Goal: Task Accomplishment & Management: Complete application form

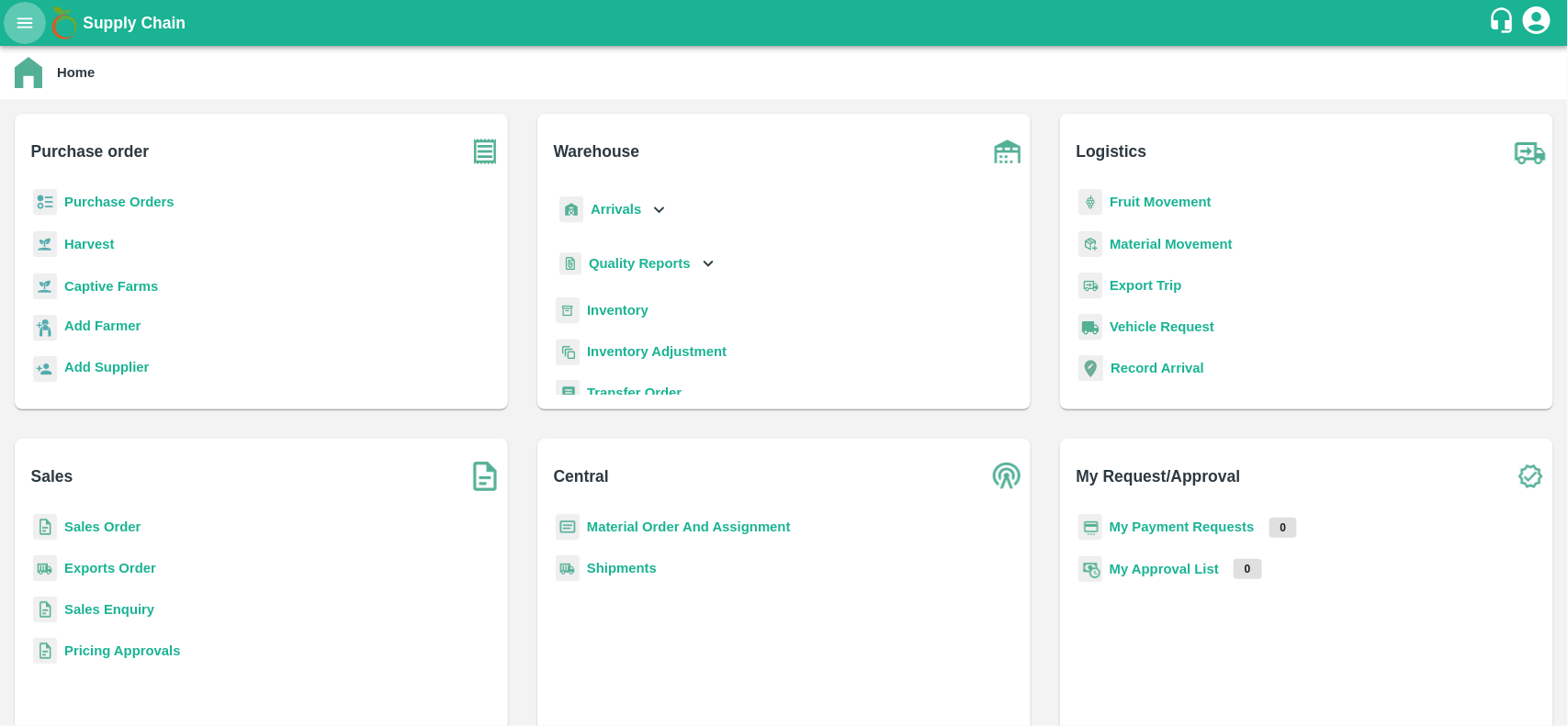
click at [32, 29] on icon "open drawer" at bounding box center [24, 23] width 20 height 20
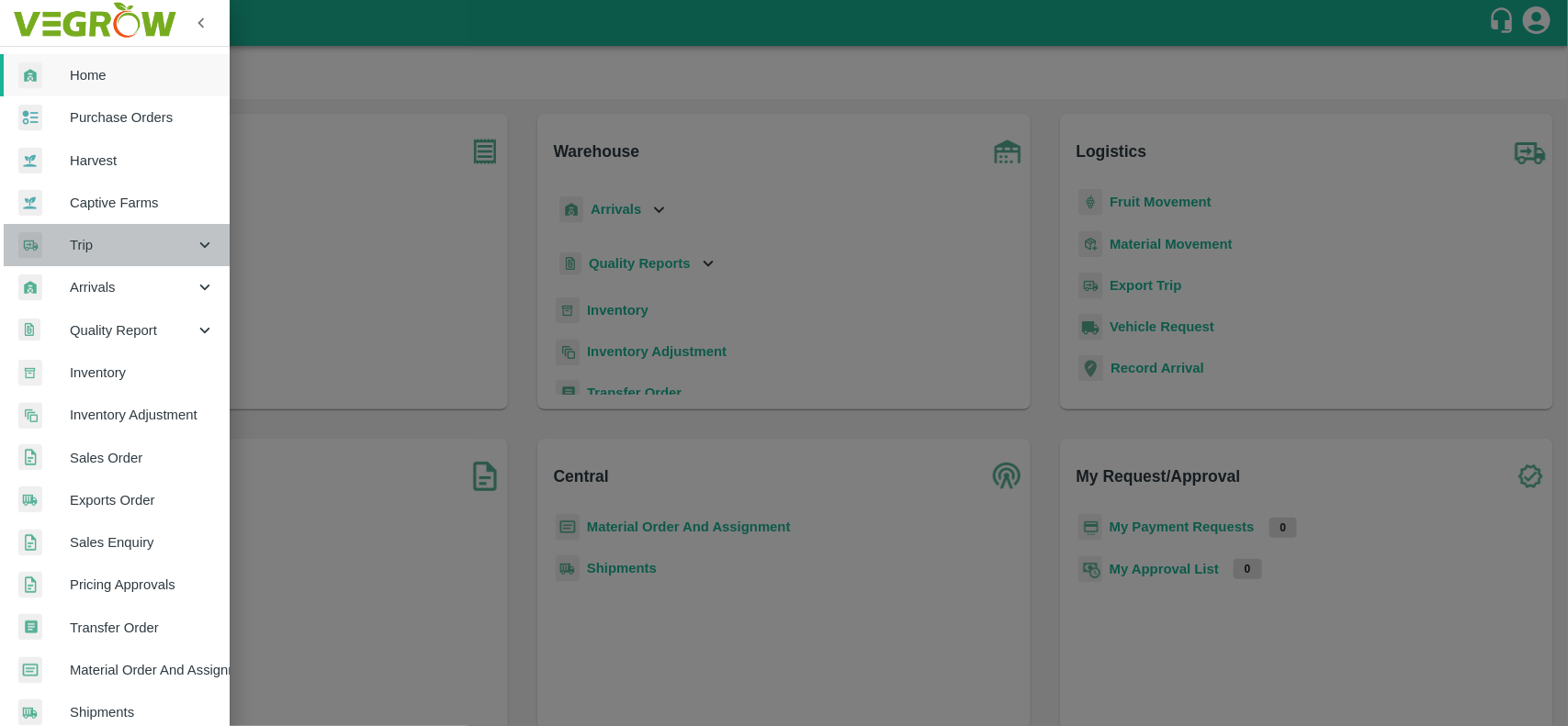
click at [203, 245] on icon at bounding box center [204, 245] width 10 height 7
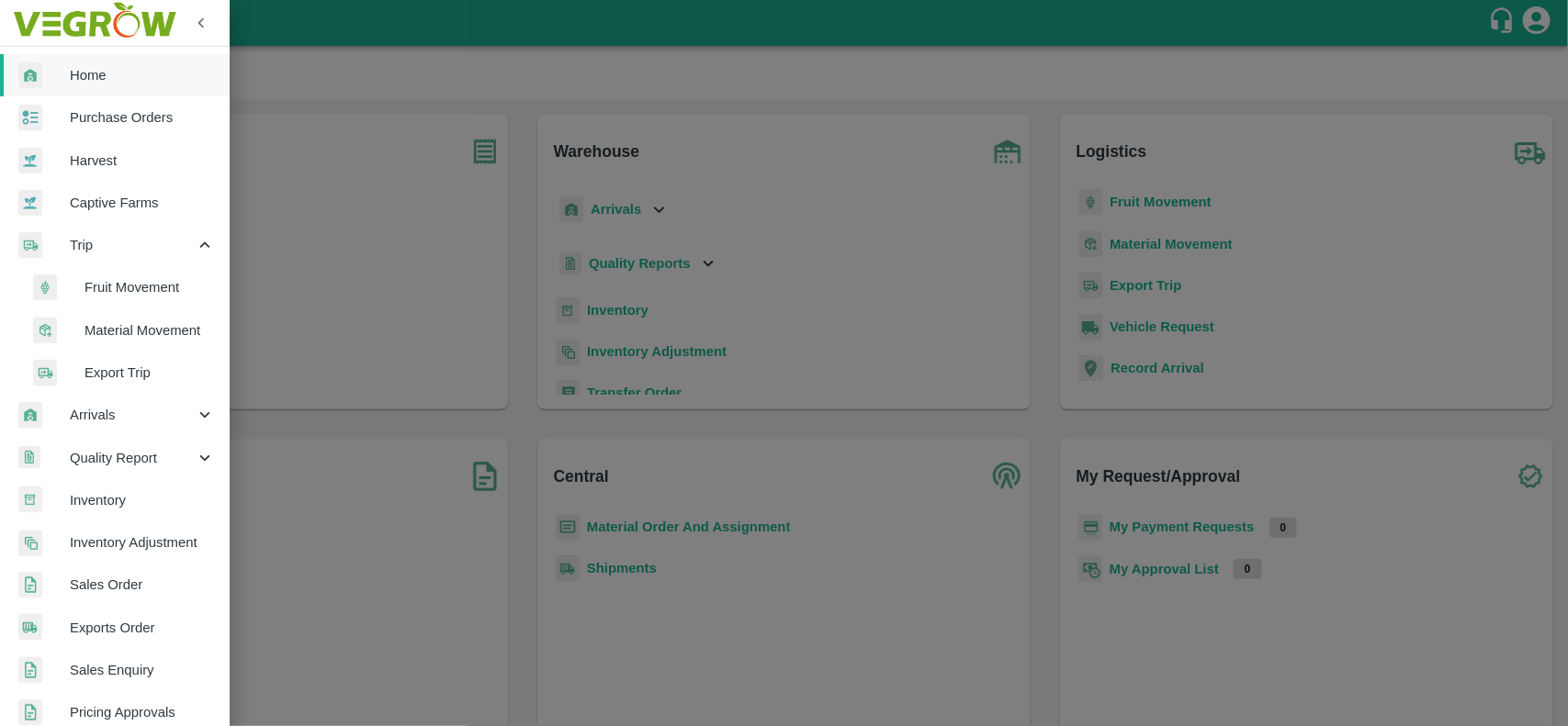
click at [176, 285] on span "Fruit Movement" at bounding box center [149, 286] width 130 height 20
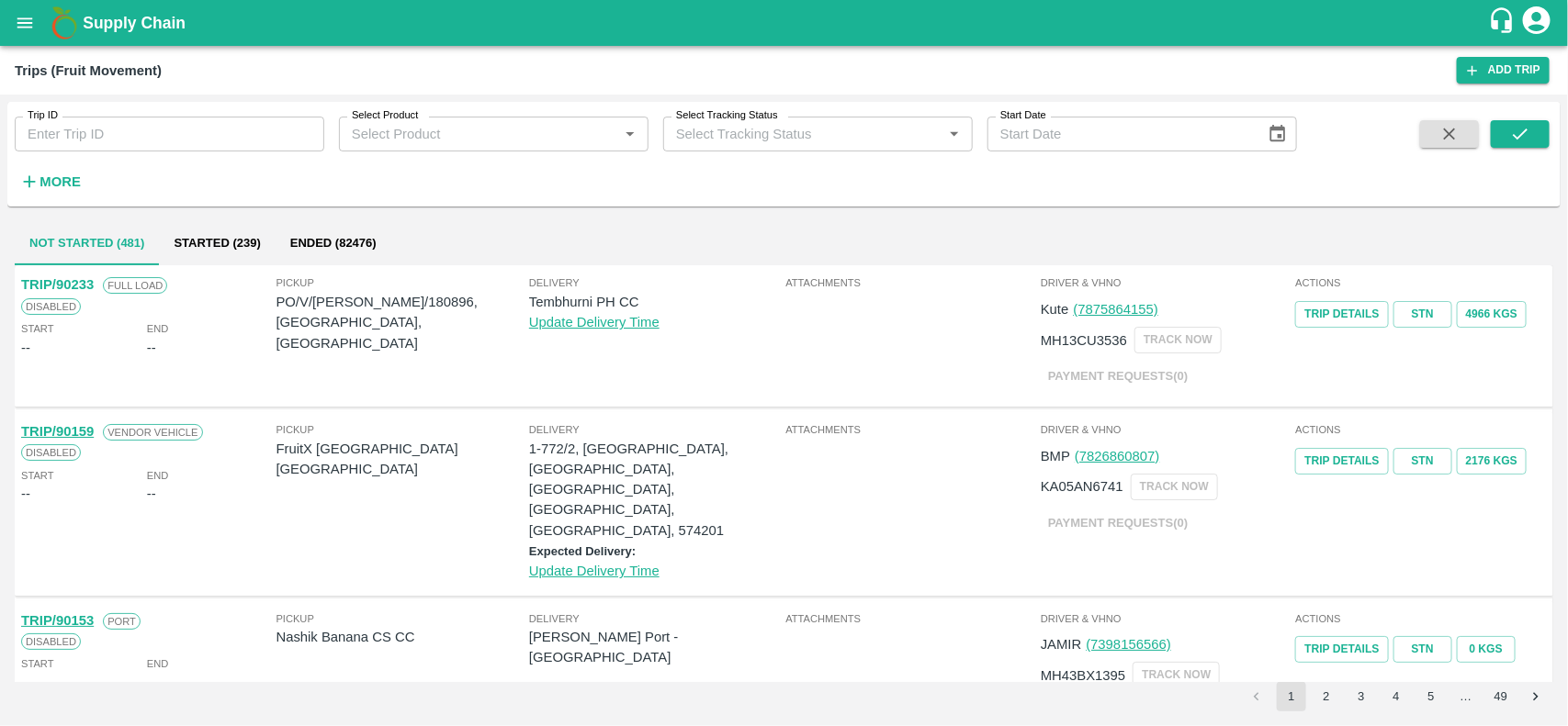
click at [28, 20] on icon "open drawer" at bounding box center [24, 23] width 20 height 20
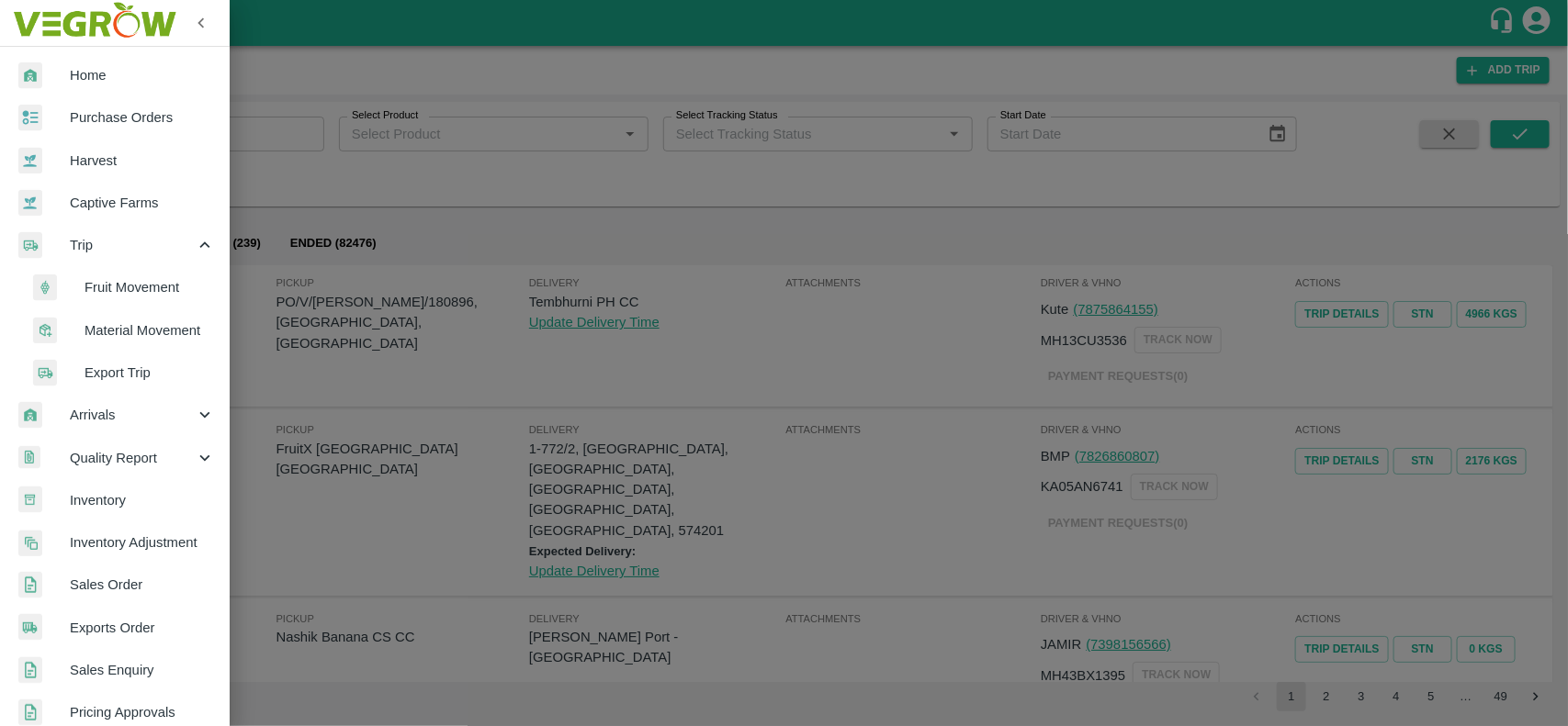
click at [170, 332] on span "Material Movement" at bounding box center [149, 330] width 130 height 20
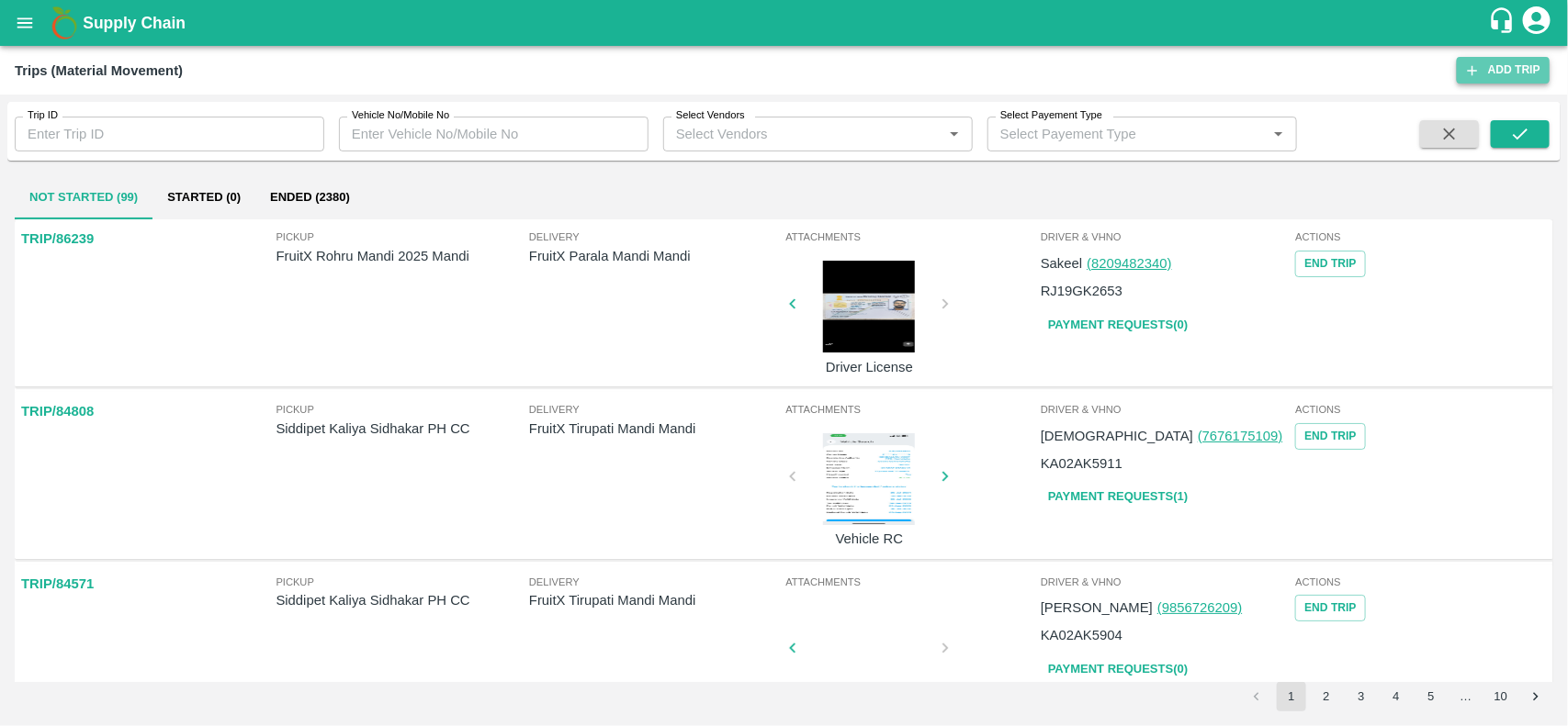
click at [1518, 66] on link "Add Trip" at bounding box center [1502, 70] width 92 height 27
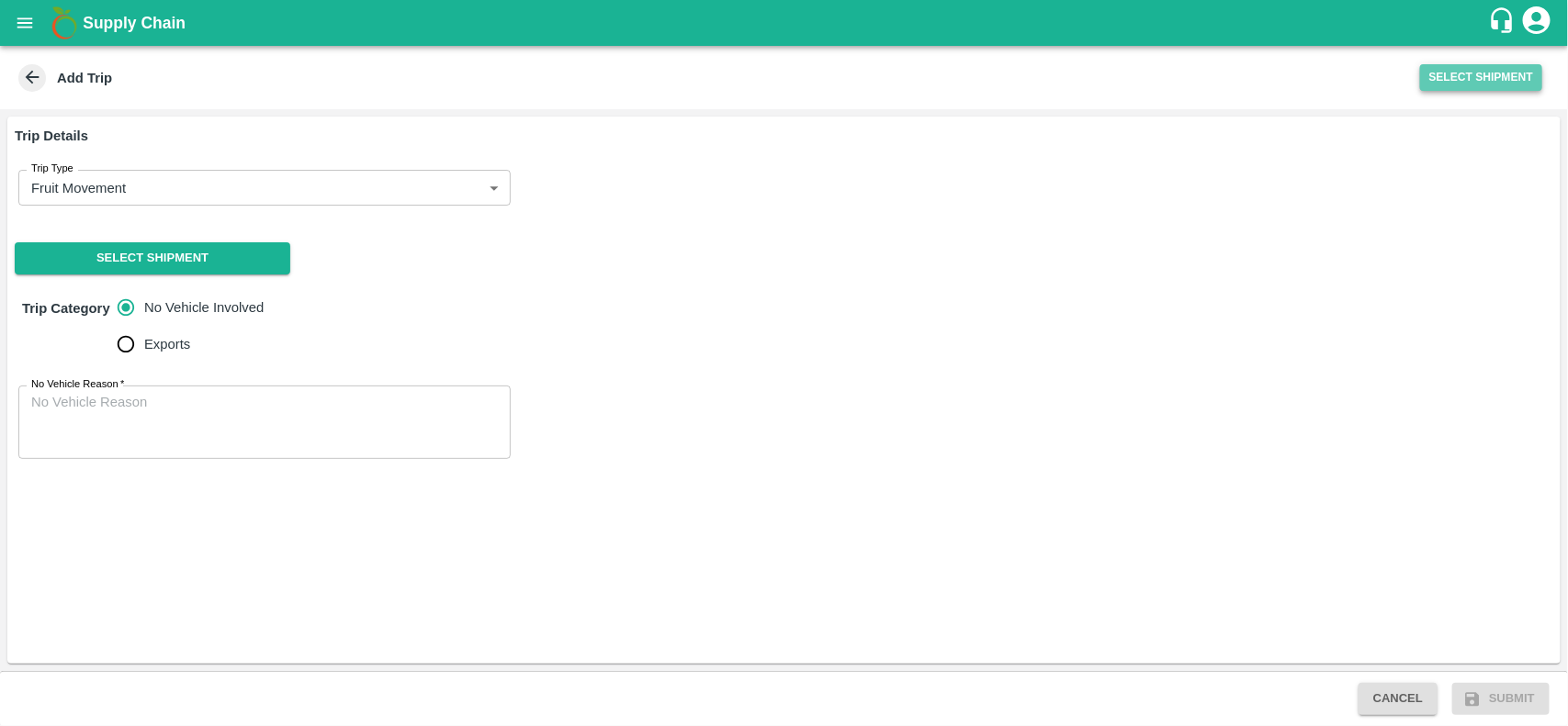
click at [1469, 81] on button "Select Shipment" at bounding box center [1480, 78] width 122 height 27
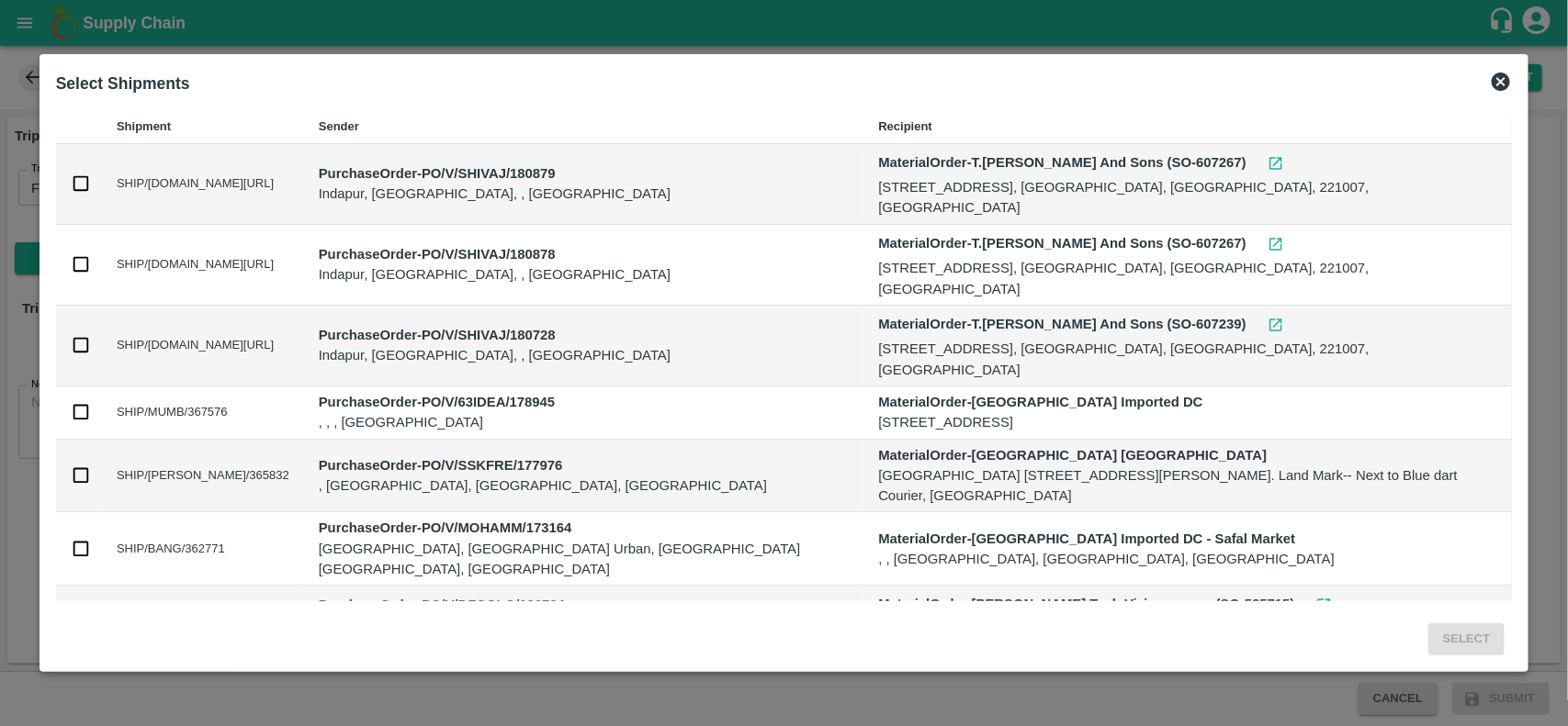
click at [1503, 88] on icon at bounding box center [1500, 81] width 18 height 18
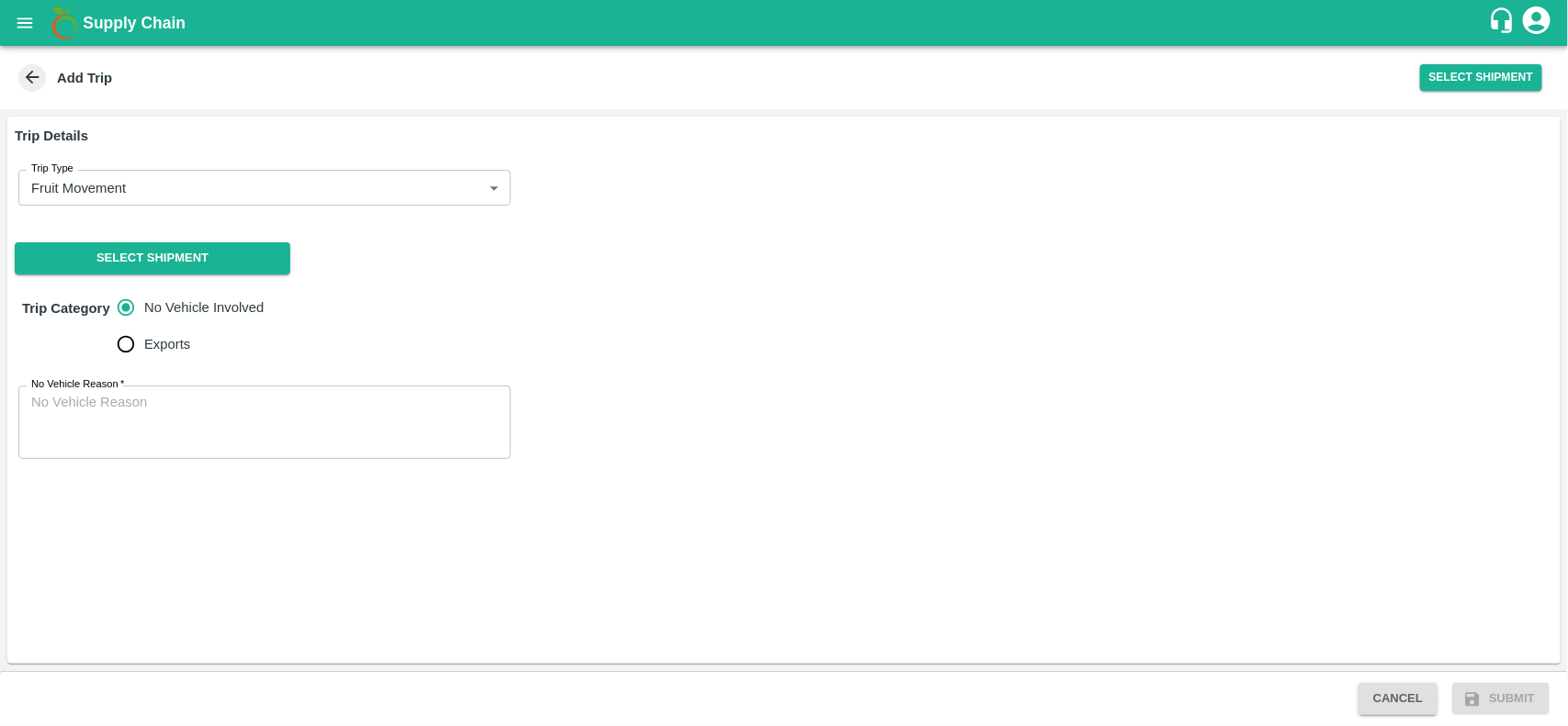
drag, startPoint x: 26, startPoint y: 71, endPoint x: 19, endPoint y: 15, distance: 56.4
click at [19, 15] on div "Supply Chain Add Trip Select Shipment Trip Details Trip Type Fruit Movement 1 T…" at bounding box center [784, 363] width 1568 height 726
click at [19, 15] on icon "open drawer" at bounding box center [24, 23] width 20 height 20
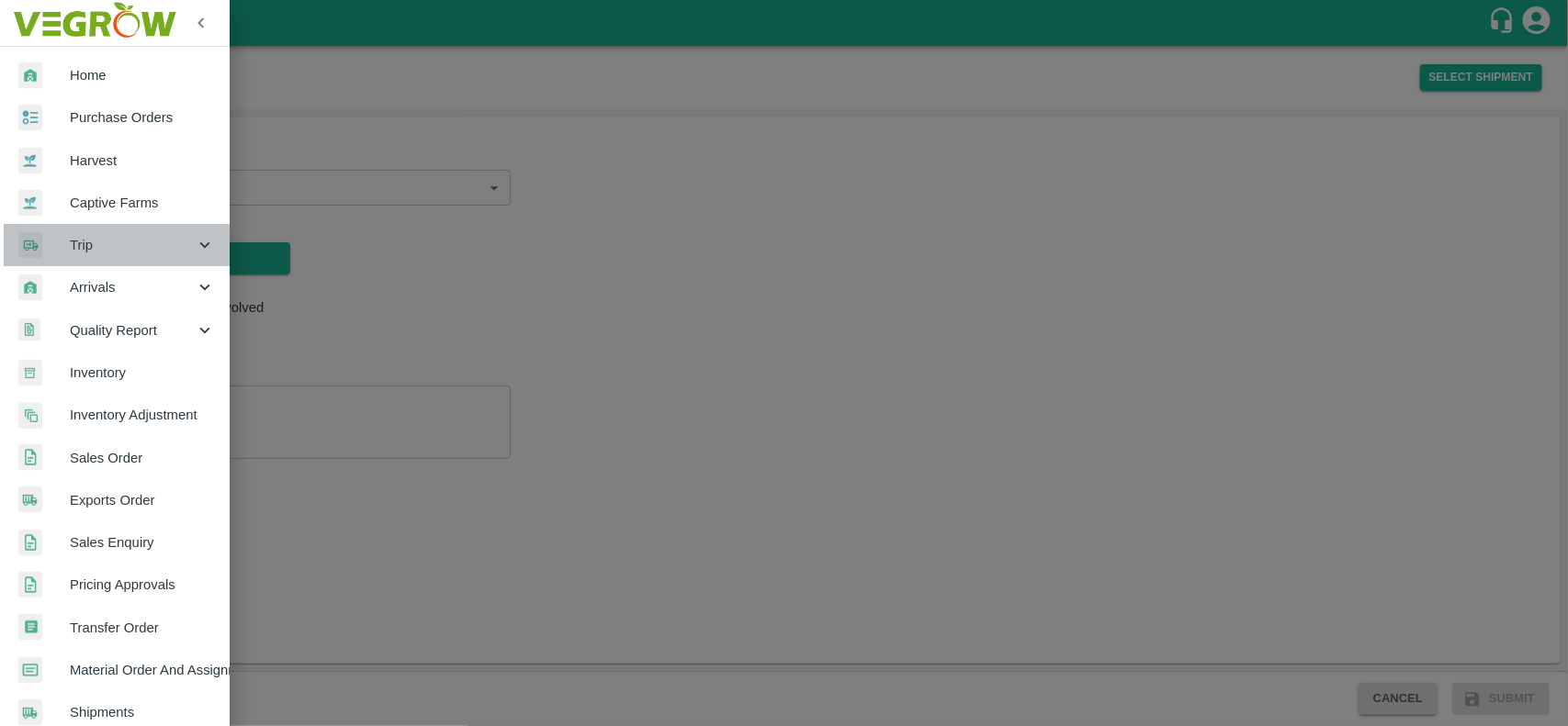
click at [205, 250] on icon at bounding box center [205, 245] width 20 height 20
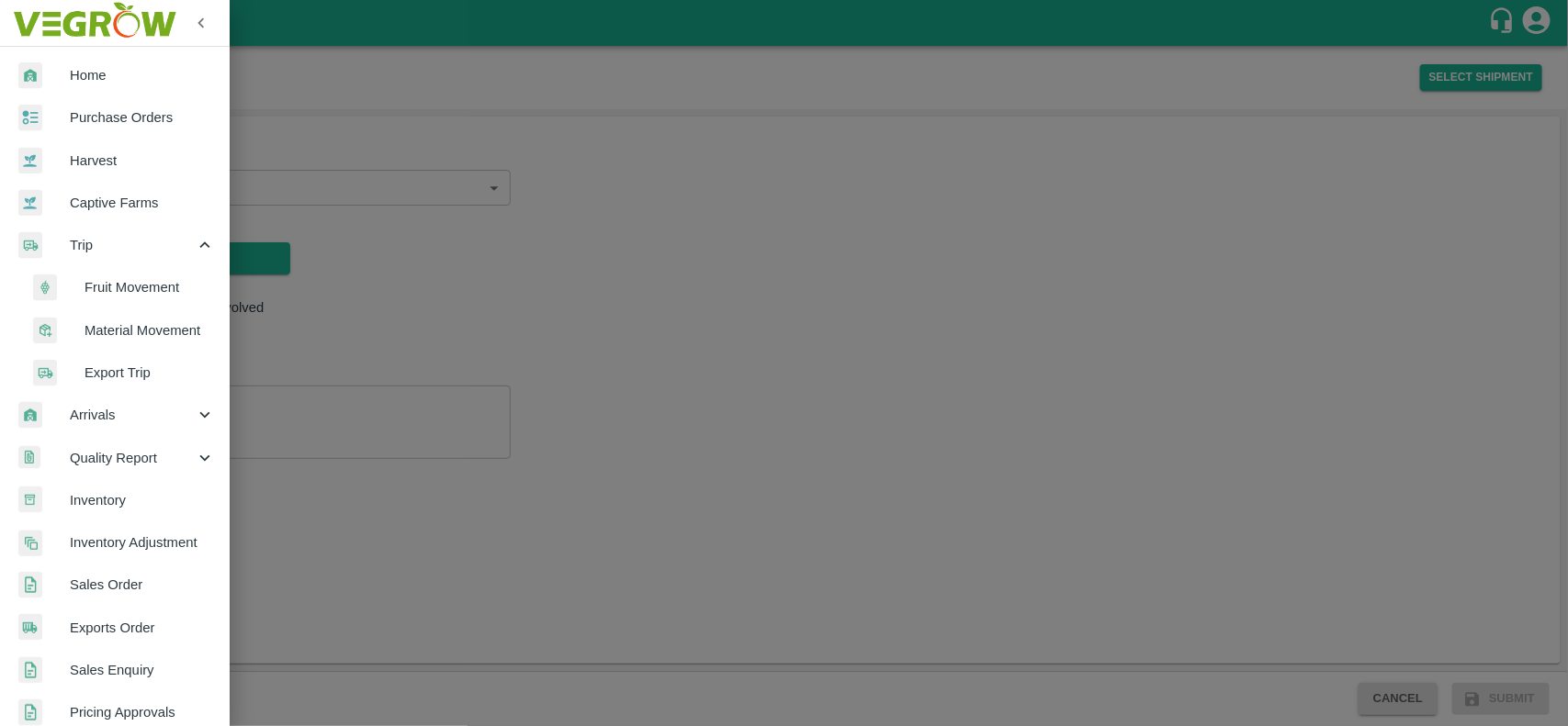
click at [180, 325] on span "Material Movement" at bounding box center [149, 330] width 130 height 20
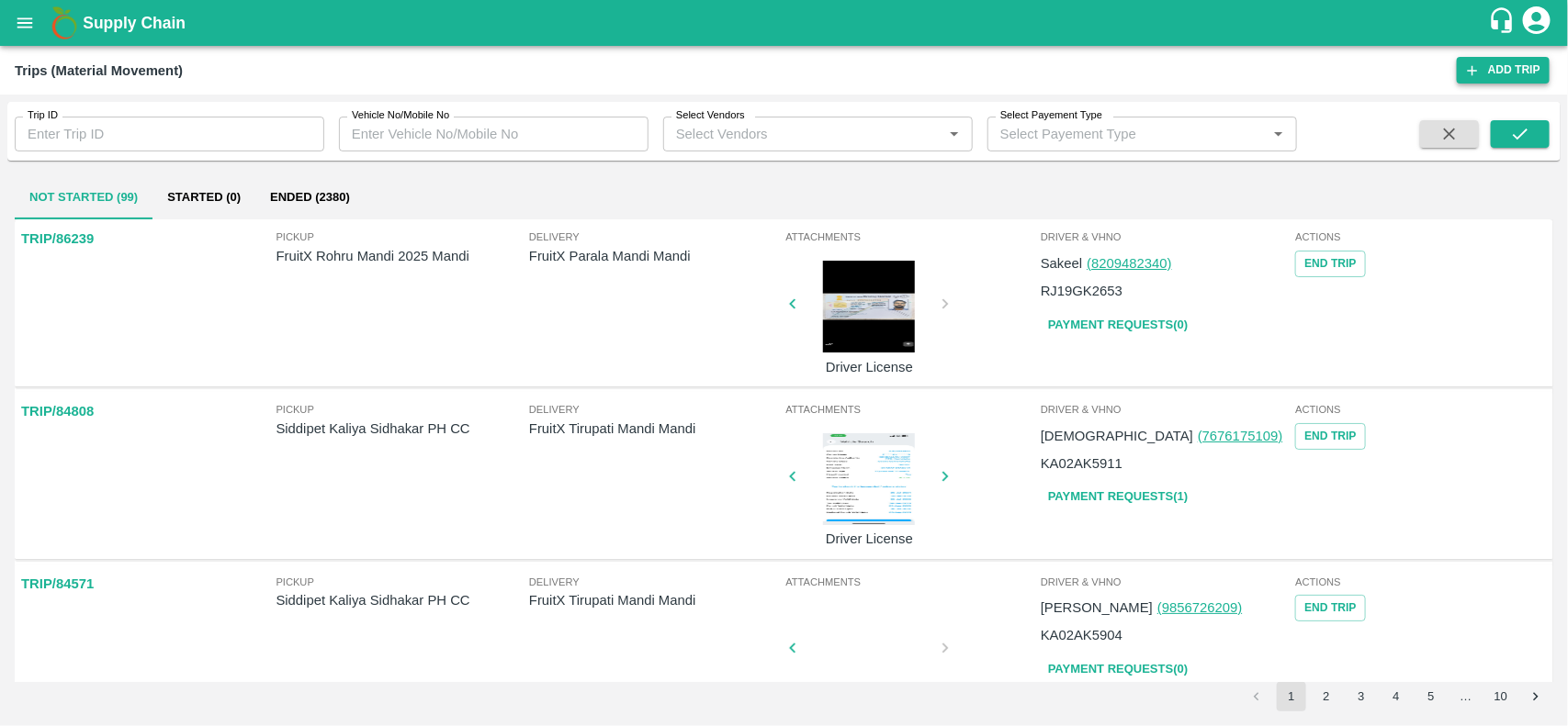
click at [1471, 69] on icon at bounding box center [1472, 69] width 10 height 10
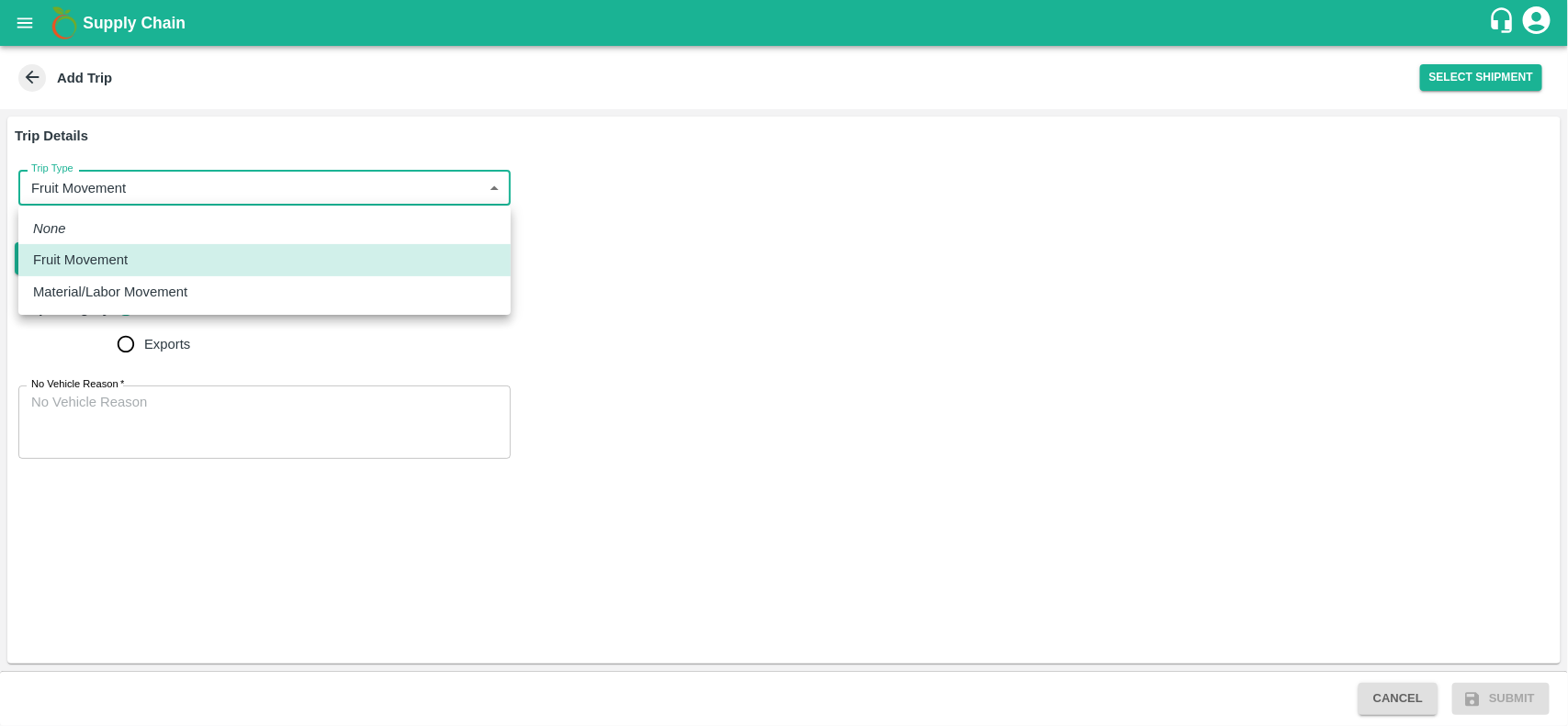
click at [480, 197] on body "Supply Chain Add Trip Select Shipment Trip Details Trip Type Fruit Movement 1 T…" at bounding box center [784, 363] width 1568 height 726
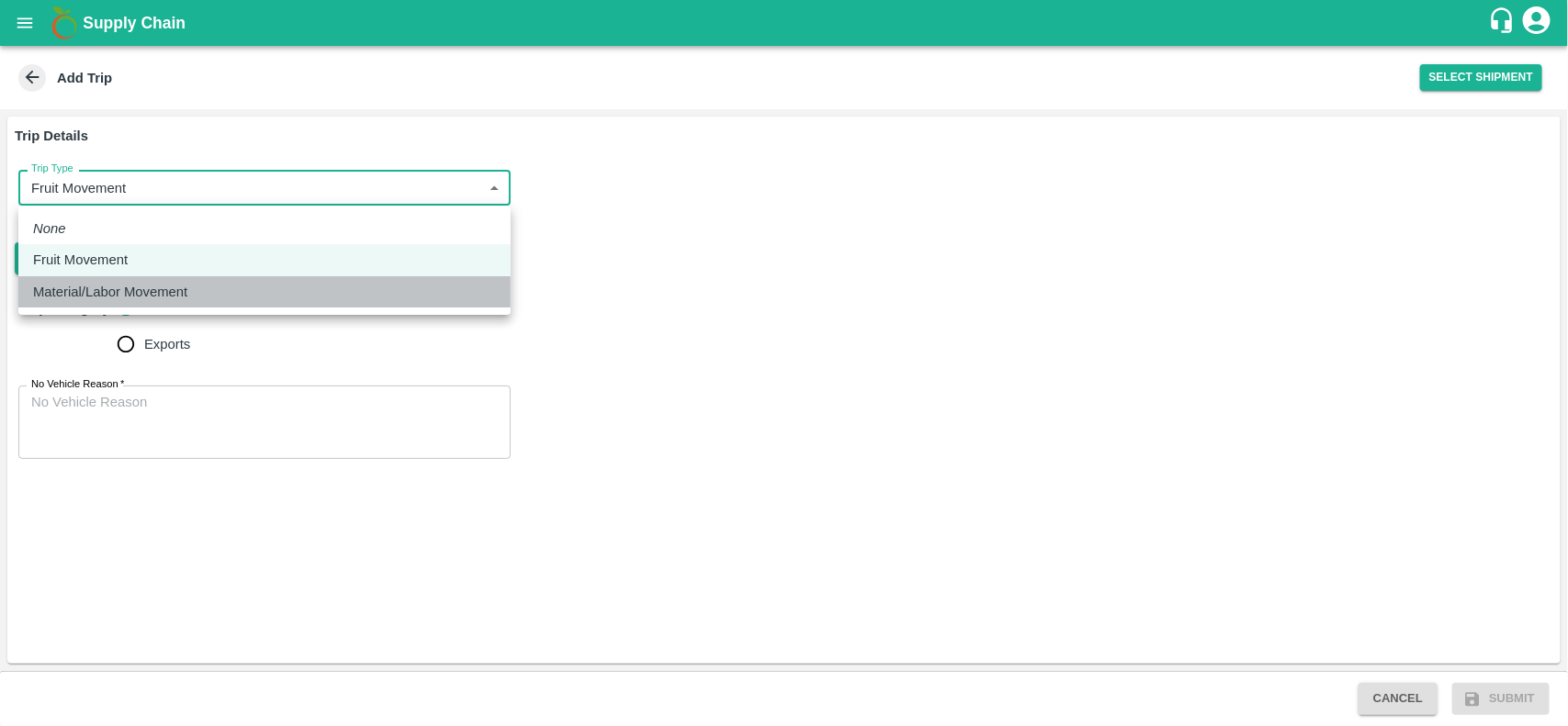
click at [377, 299] on div "Material/Labor Movement" at bounding box center [265, 291] width 463 height 20
type input "2"
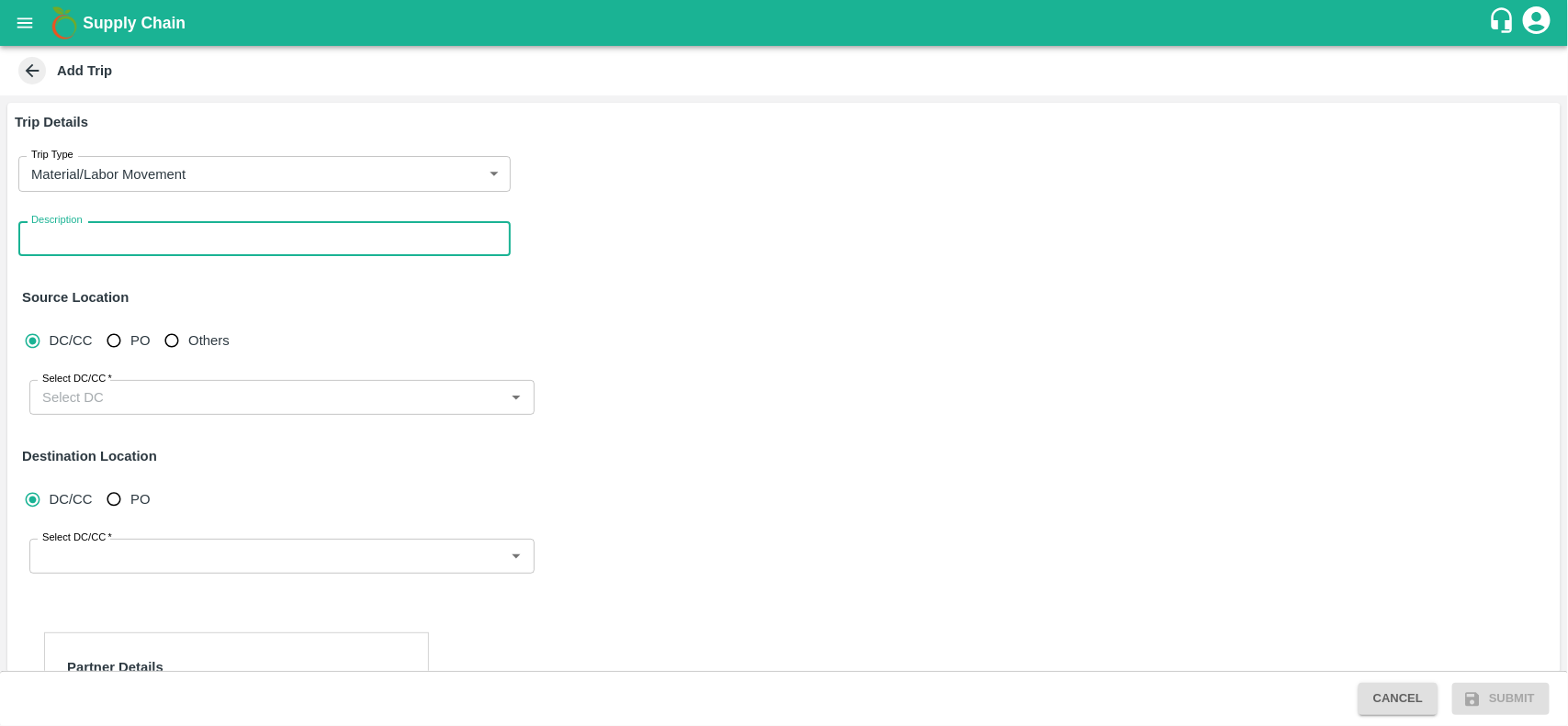
click at [310, 244] on textarea "Description" at bounding box center [265, 239] width 466 height 19
type textarea "oddi ship"
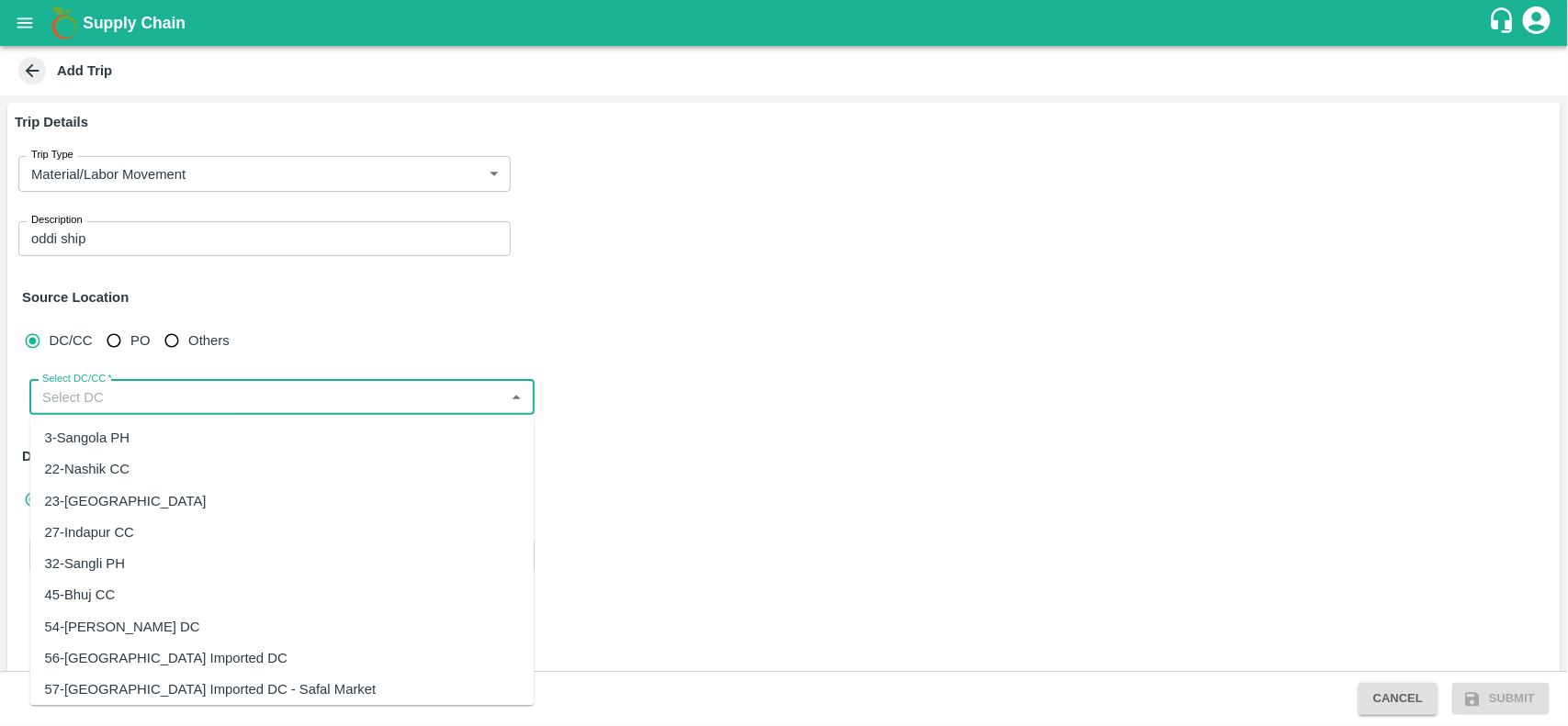
click at [93, 397] on input "Select DC/CC   *" at bounding box center [267, 397] width 464 height 24
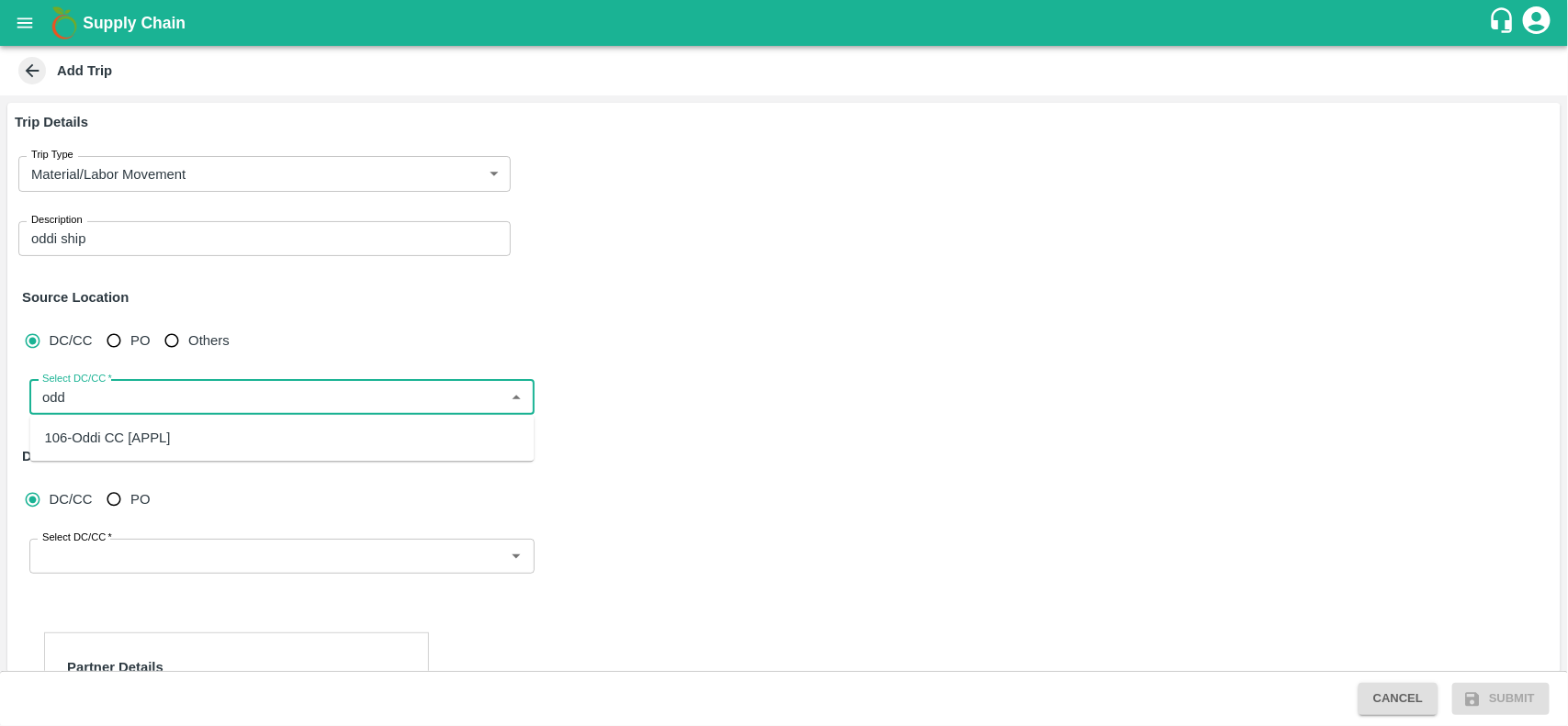
click at [131, 433] on div "106-Oddi CC [APPL]" at bounding box center [108, 438] width 126 height 20
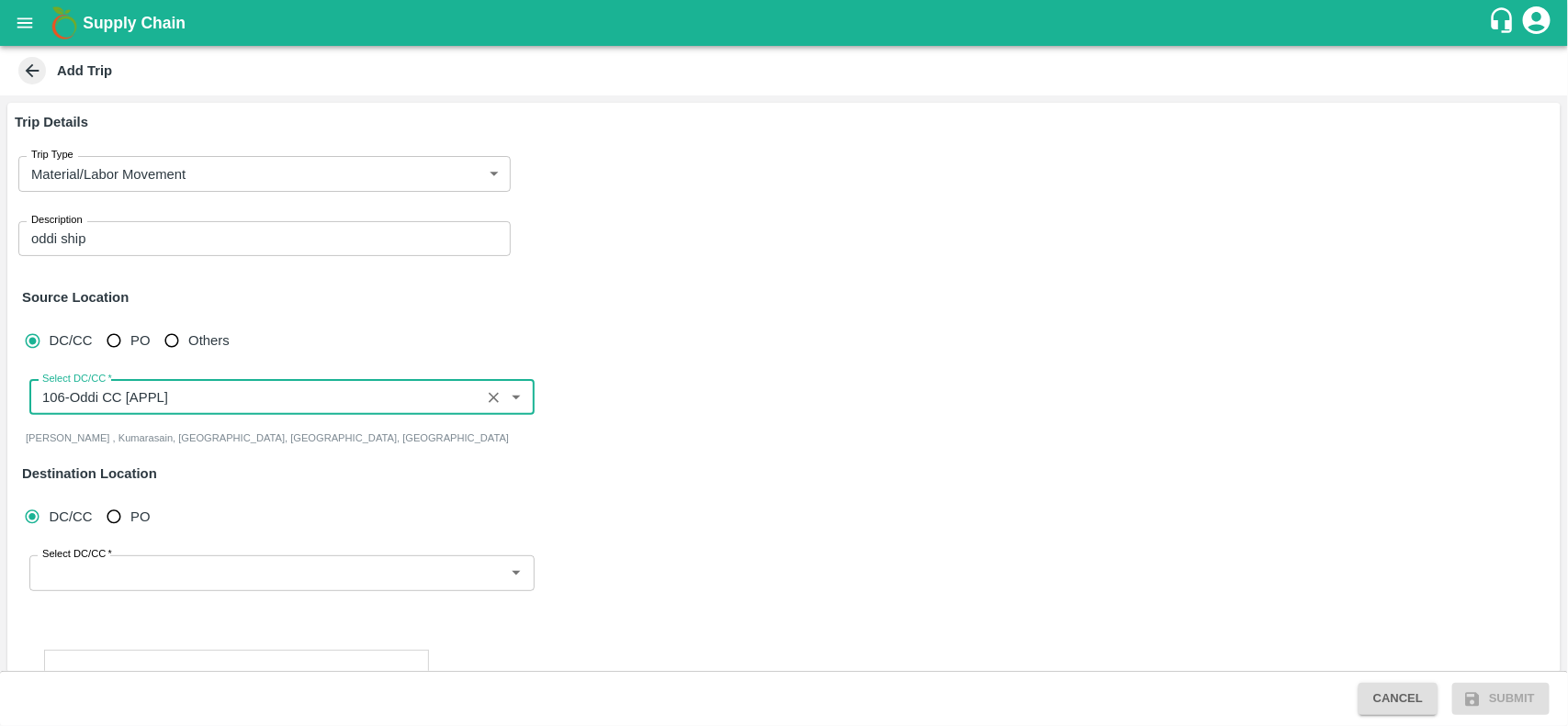
type input "106-Oddi CC [APPL]"
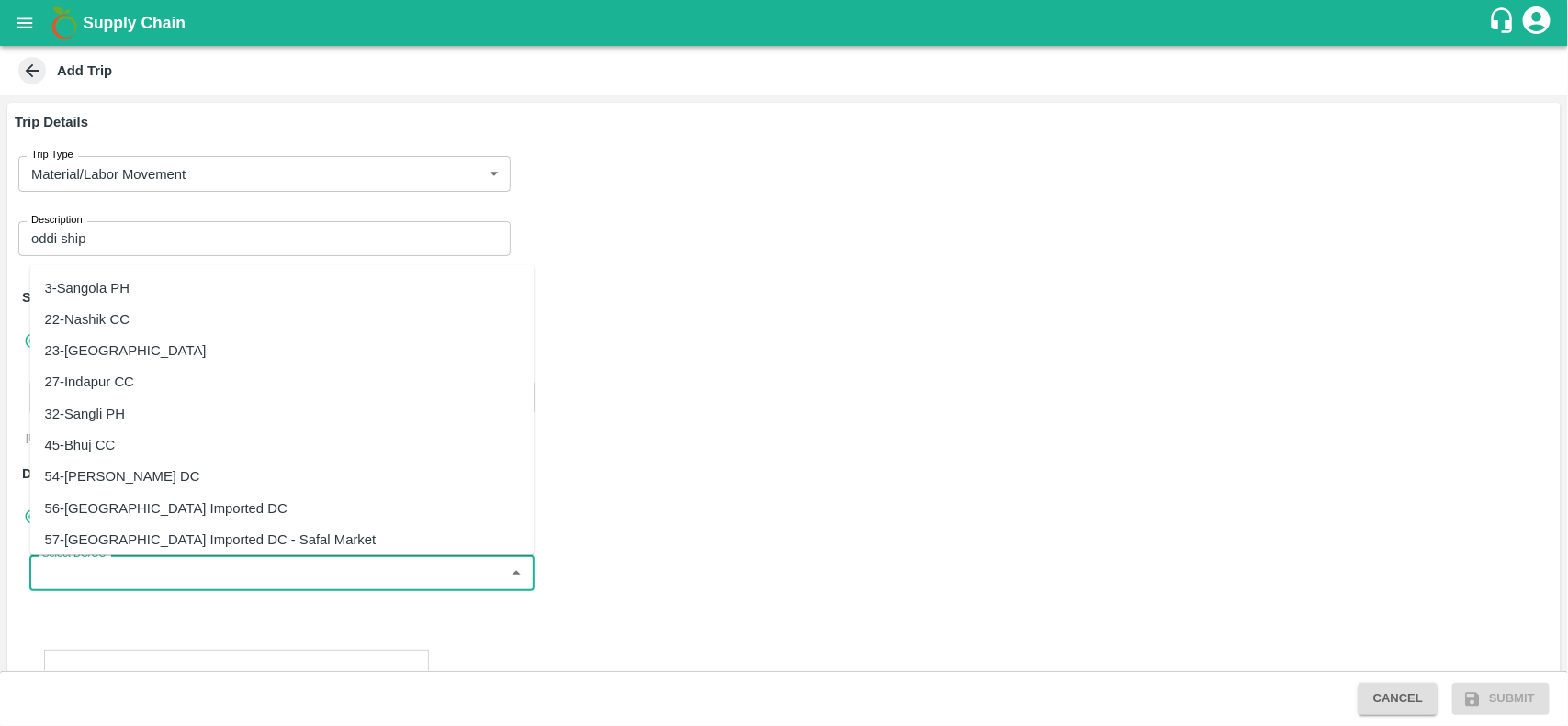
click at [189, 581] on input "Select DC/CC   *" at bounding box center [267, 572] width 464 height 24
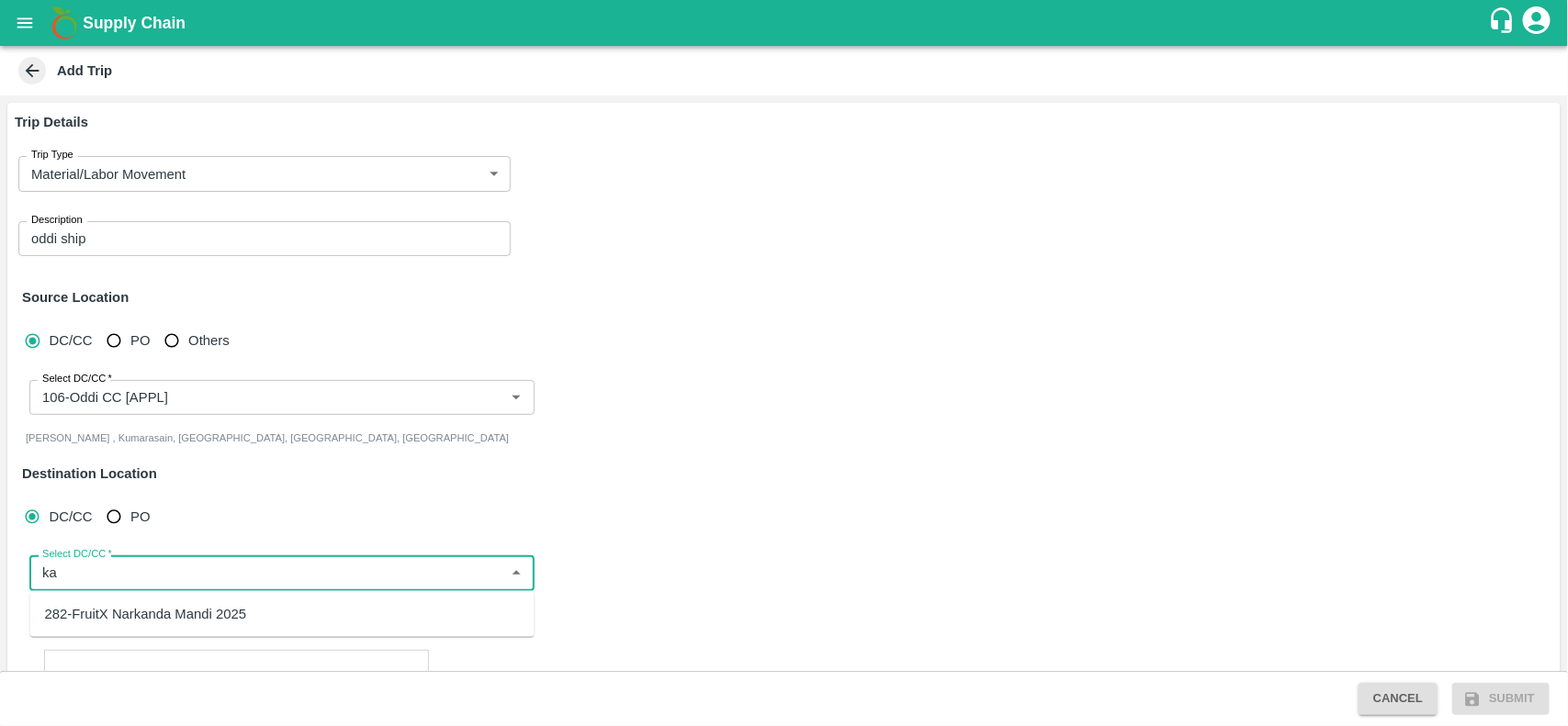
type input "k"
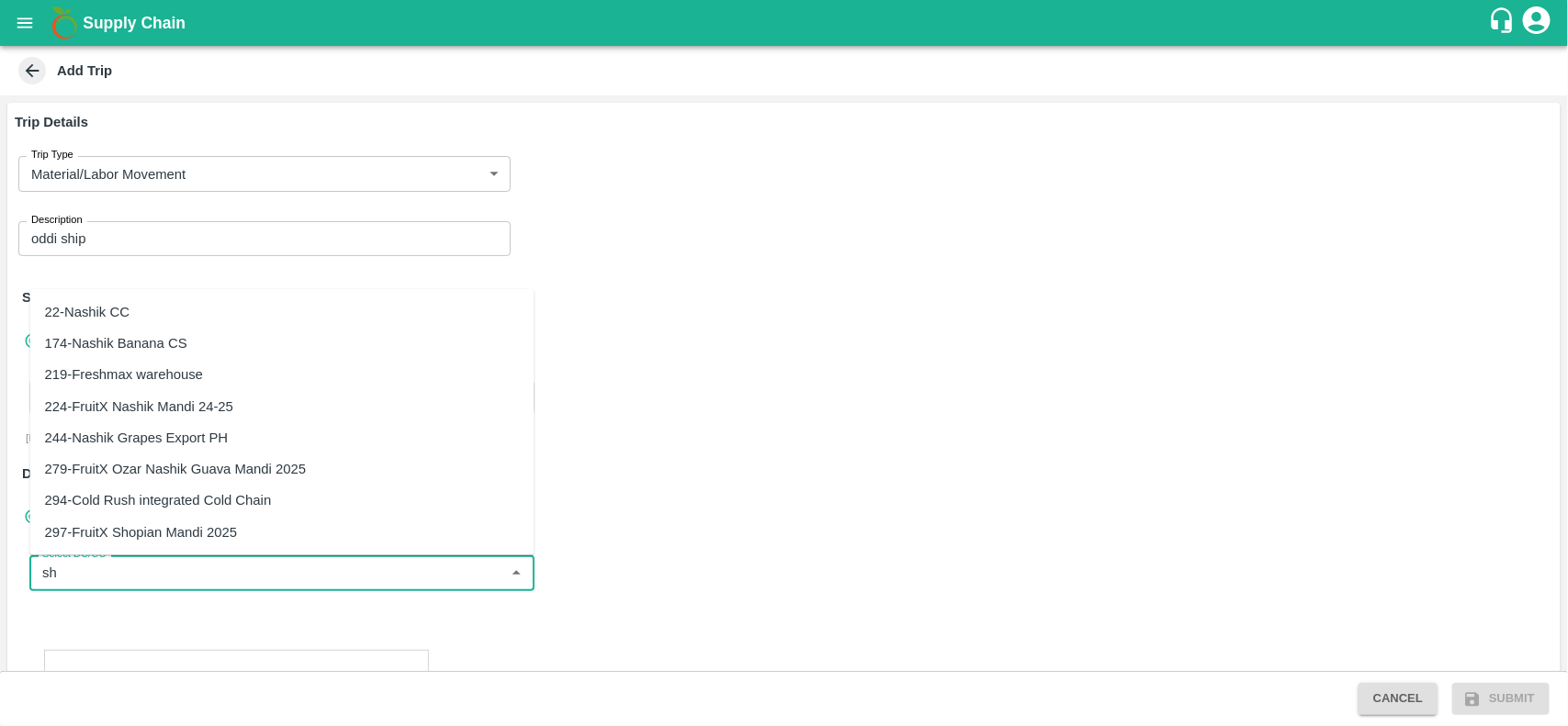
type input "s"
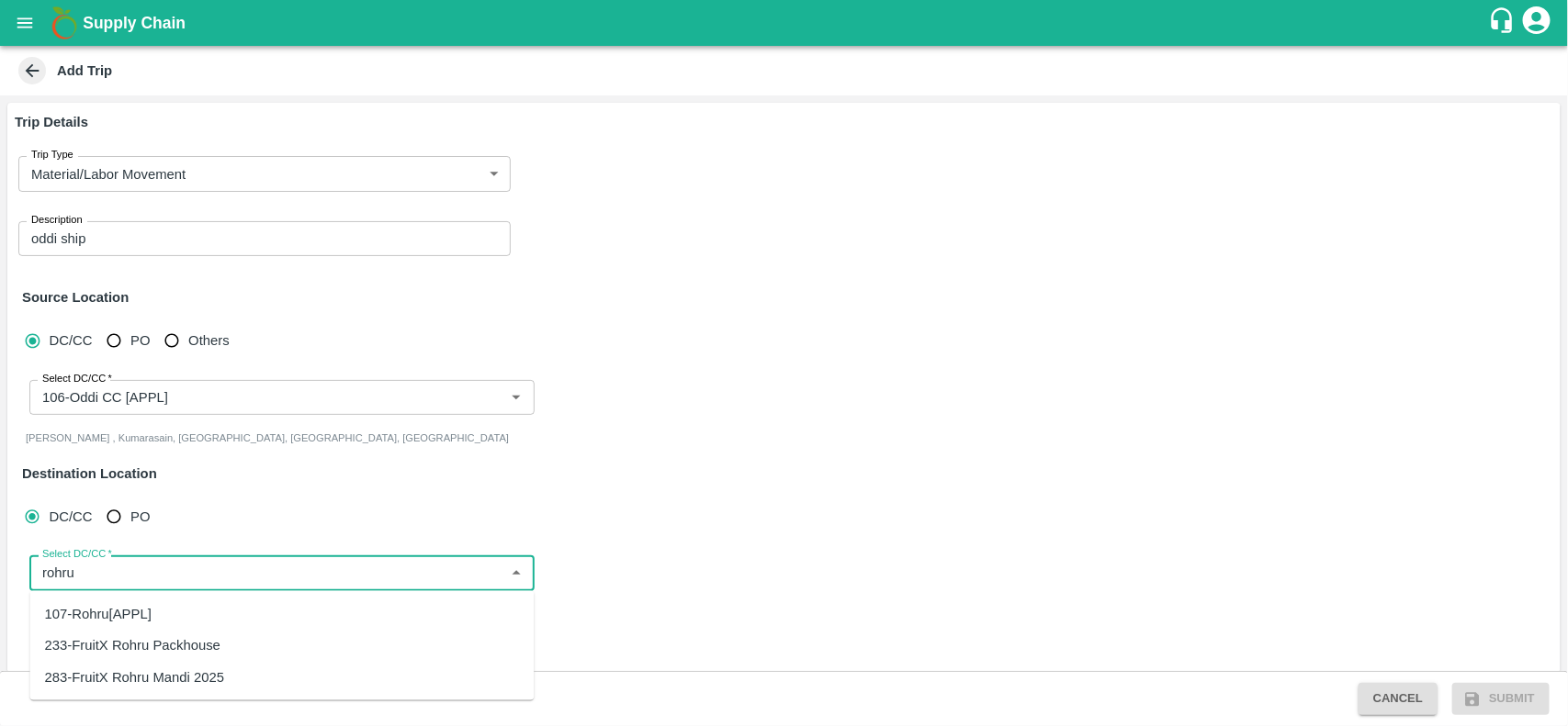
click at [157, 622] on div "107-Rohru[APPL]" at bounding box center [283, 614] width 505 height 31
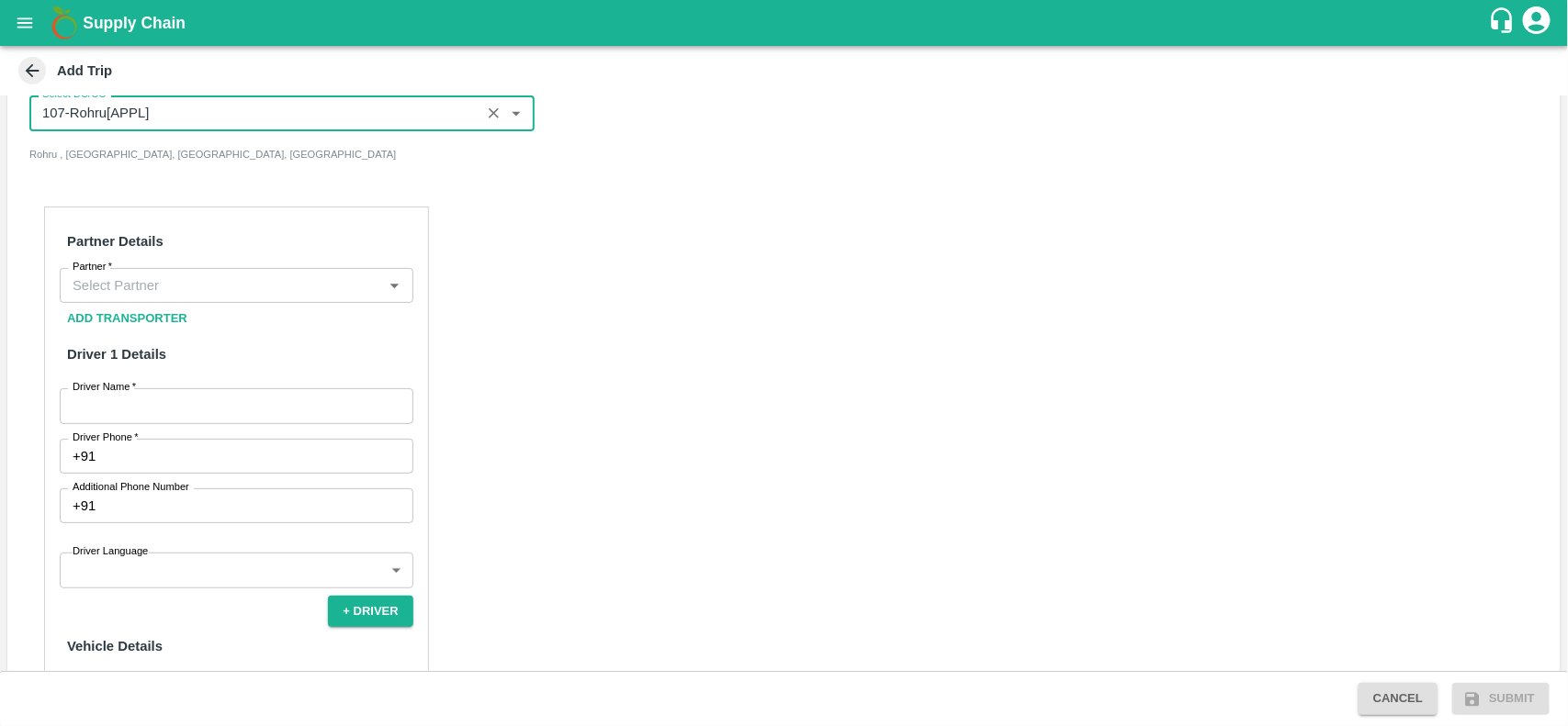
scroll to position [461, 0]
type input "107-Rohru[APPL]"
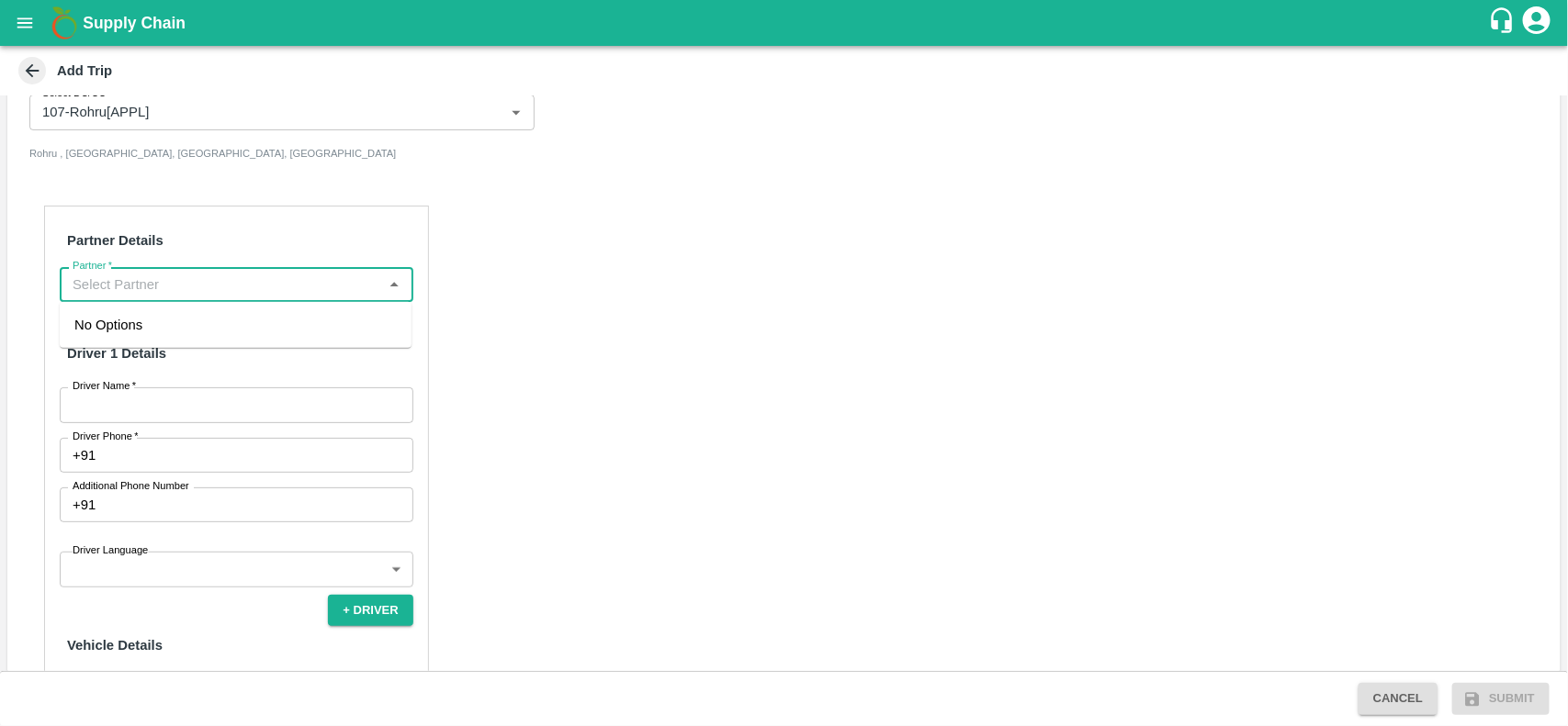
click at [306, 289] on input "Partner   *" at bounding box center [221, 284] width 312 height 24
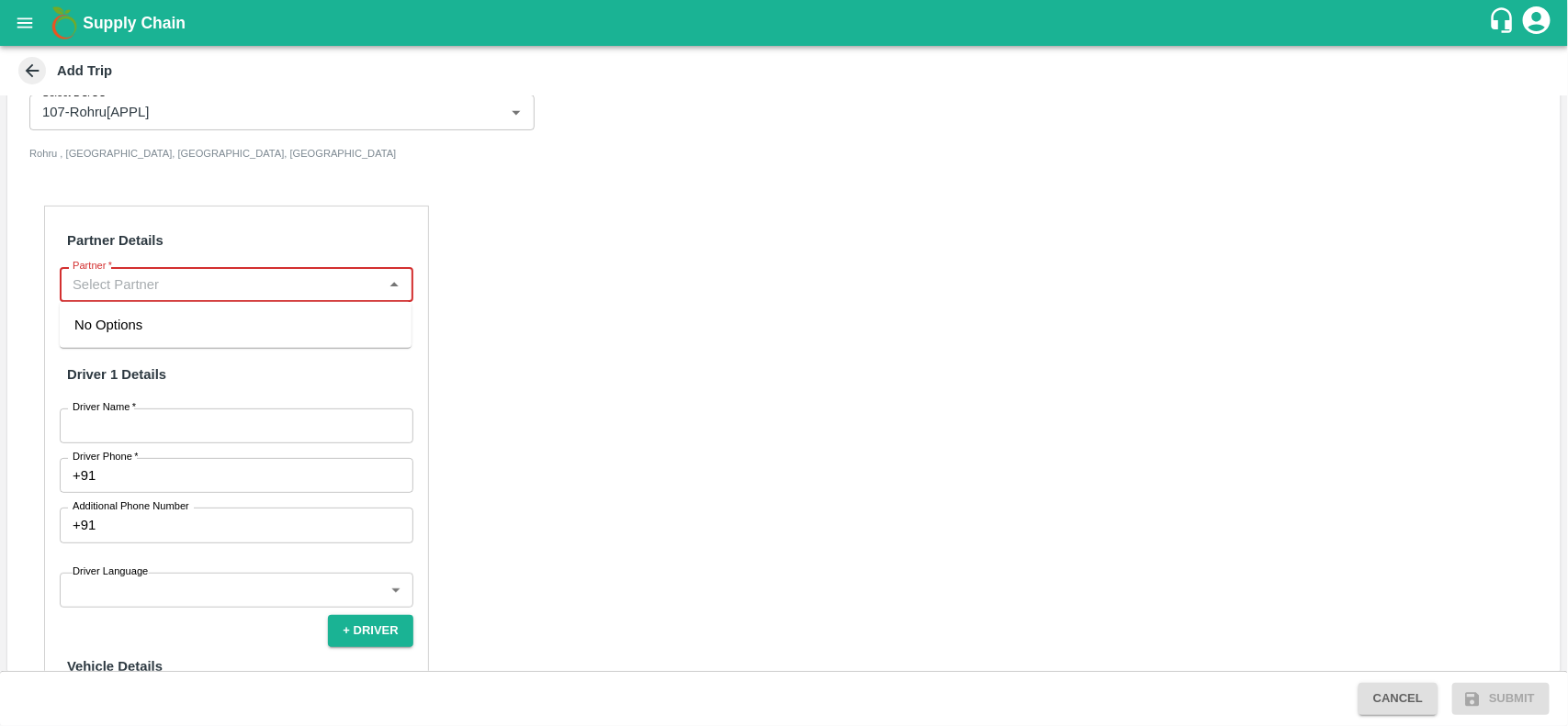
click at [148, 278] on input "Partner   *" at bounding box center [221, 284] width 312 height 24
click at [172, 296] on input "Partner   *" at bounding box center [221, 284] width 312 height 24
type input "A"
type input "a"
click at [562, 461] on div "Partner Details Partner   * Partner Required Add Transporter Driver 1 Details D…" at bounding box center [784, 654] width 1553 height 940
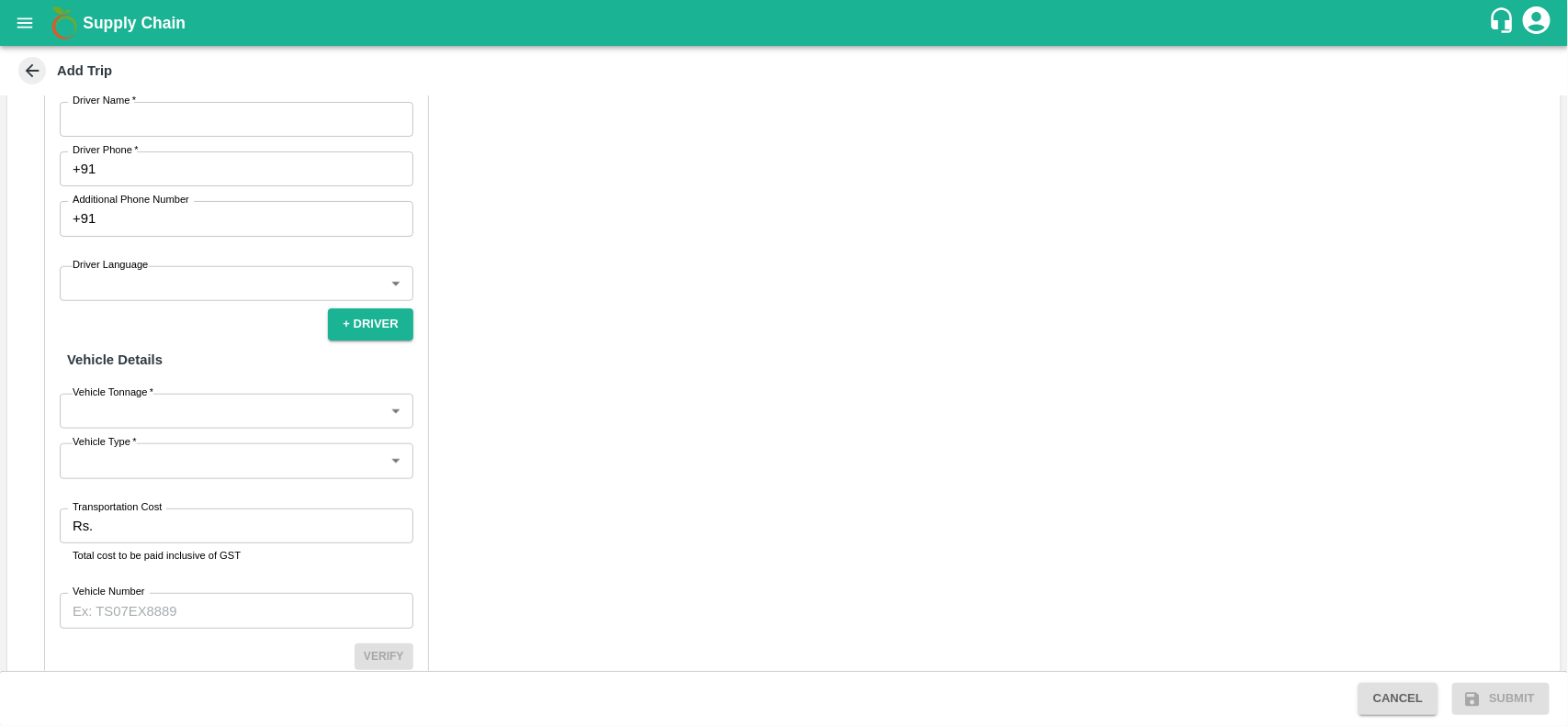
scroll to position [766, 0]
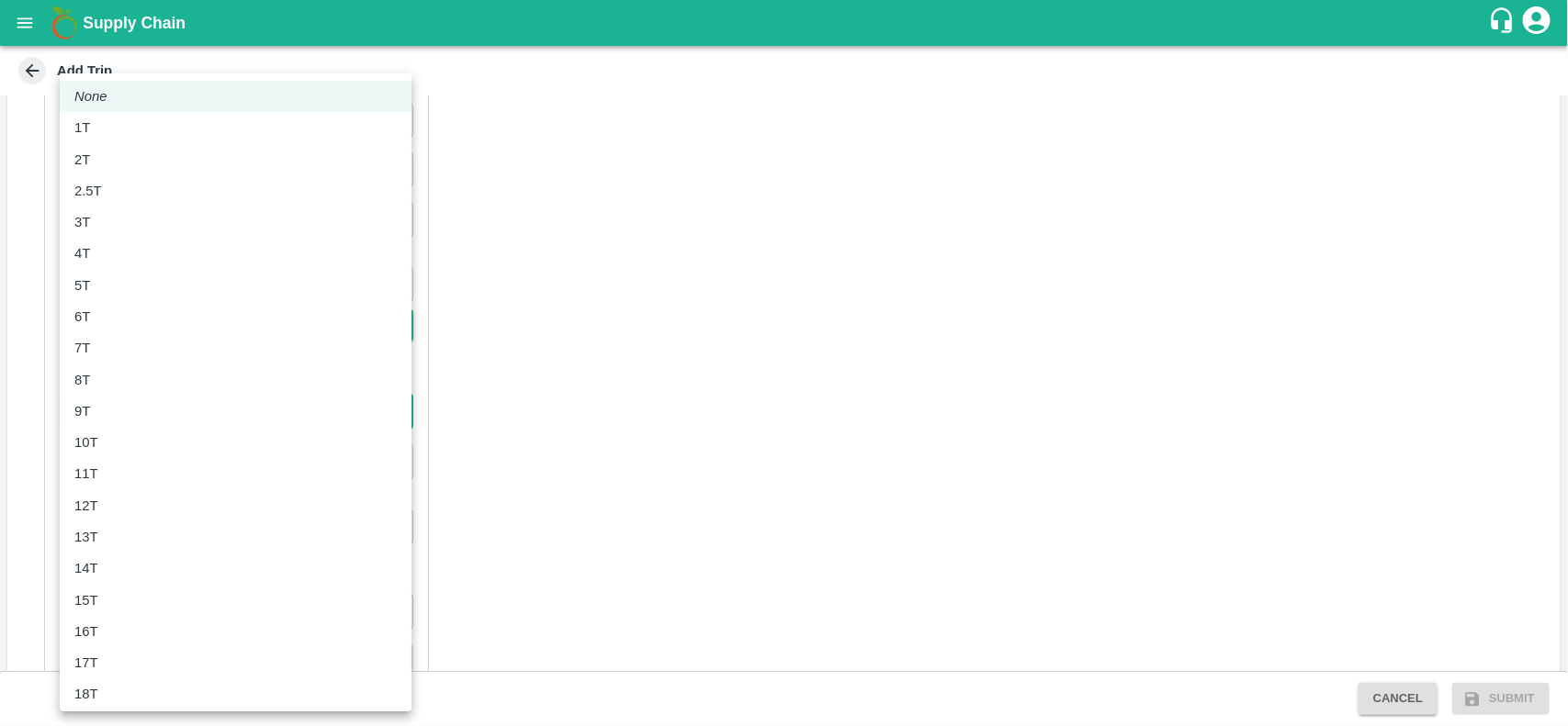
click at [198, 408] on body "Supply Chain Add Trip Trip Details Trip Type Material/Labor Movement 2 Trip Typ…" at bounding box center [784, 363] width 1568 height 726
click at [603, 358] on div at bounding box center [784, 363] width 1568 height 726
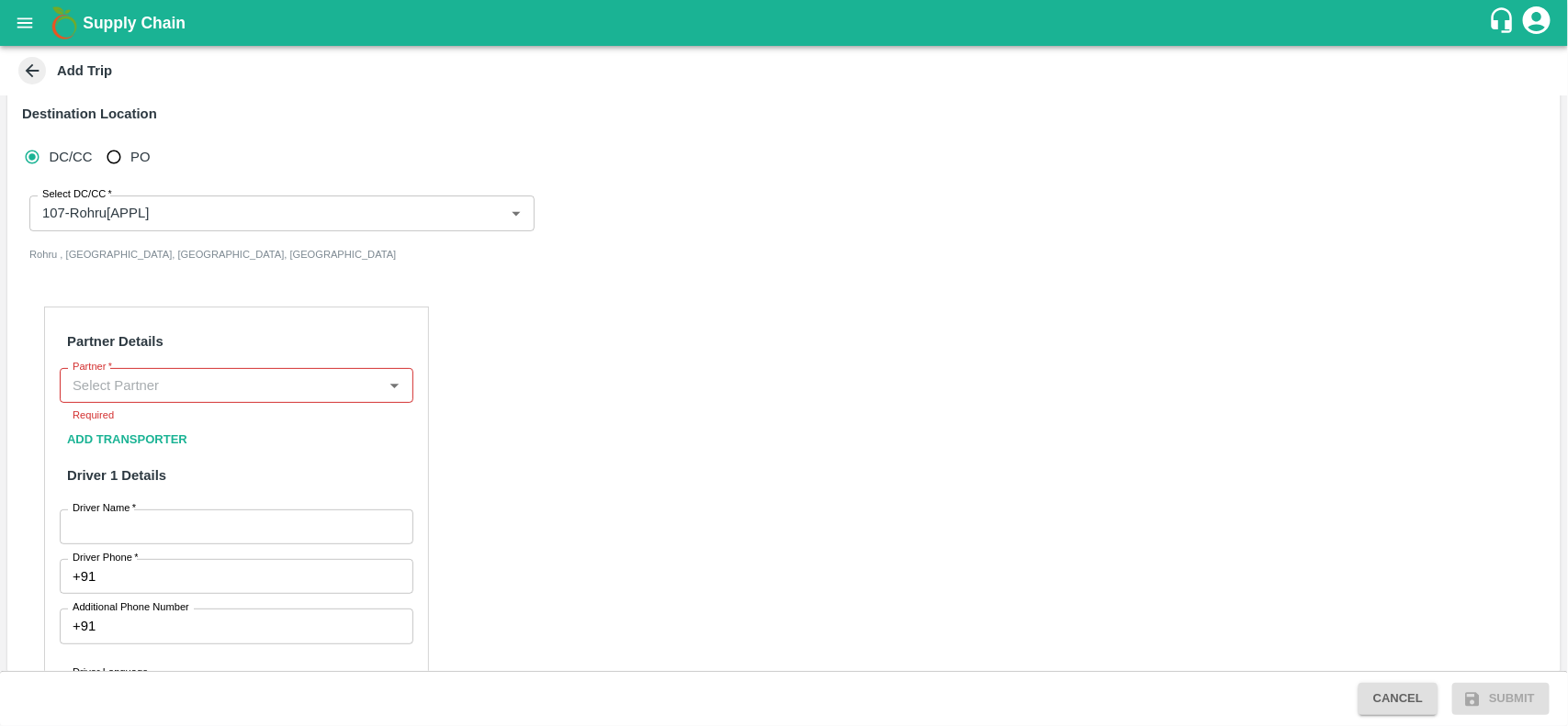
scroll to position [359, 0]
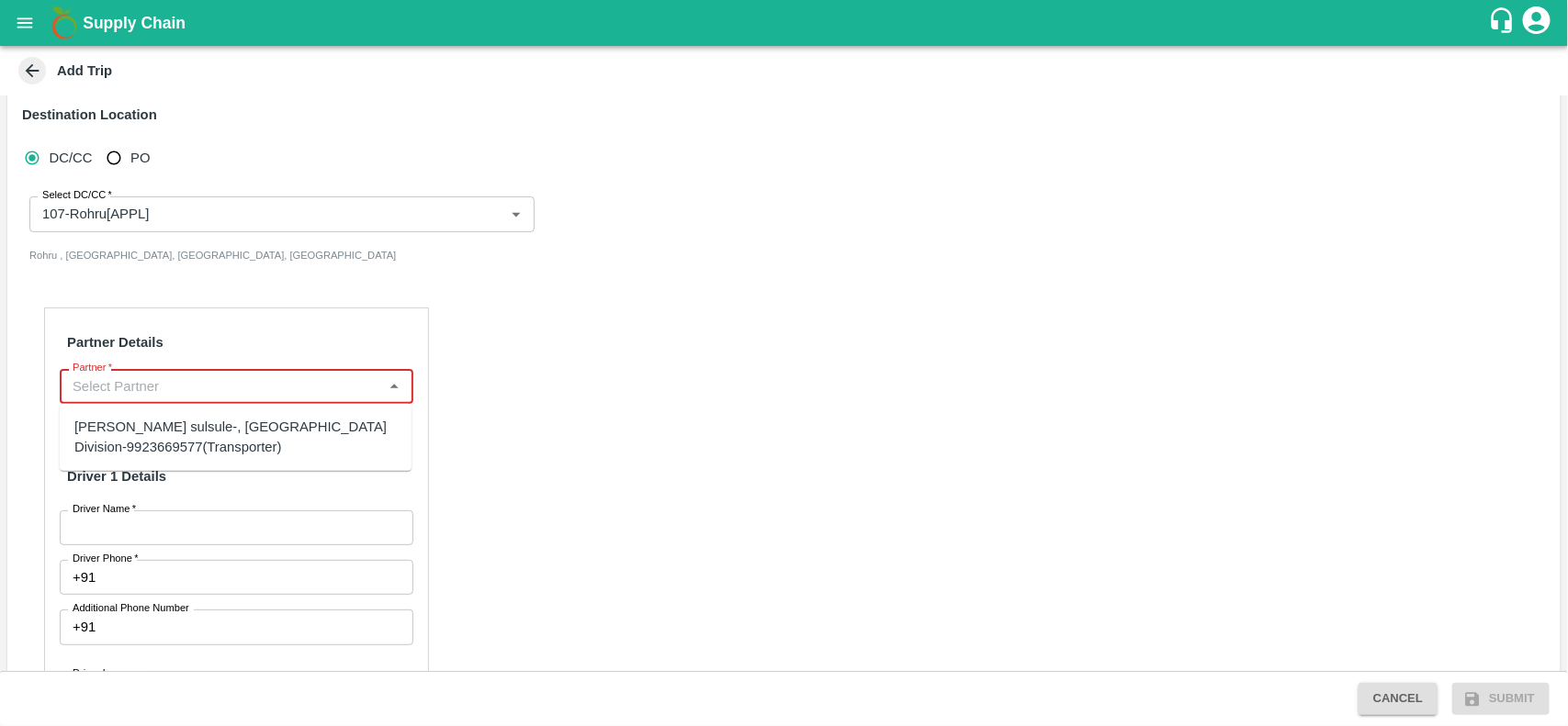
click at [149, 383] on input "Partner   *" at bounding box center [221, 386] width 312 height 24
click at [148, 488] on div "[PERSON_NAME], Shimla-7973263154(Transporter, Other)" at bounding box center [235, 489] width 323 height 41
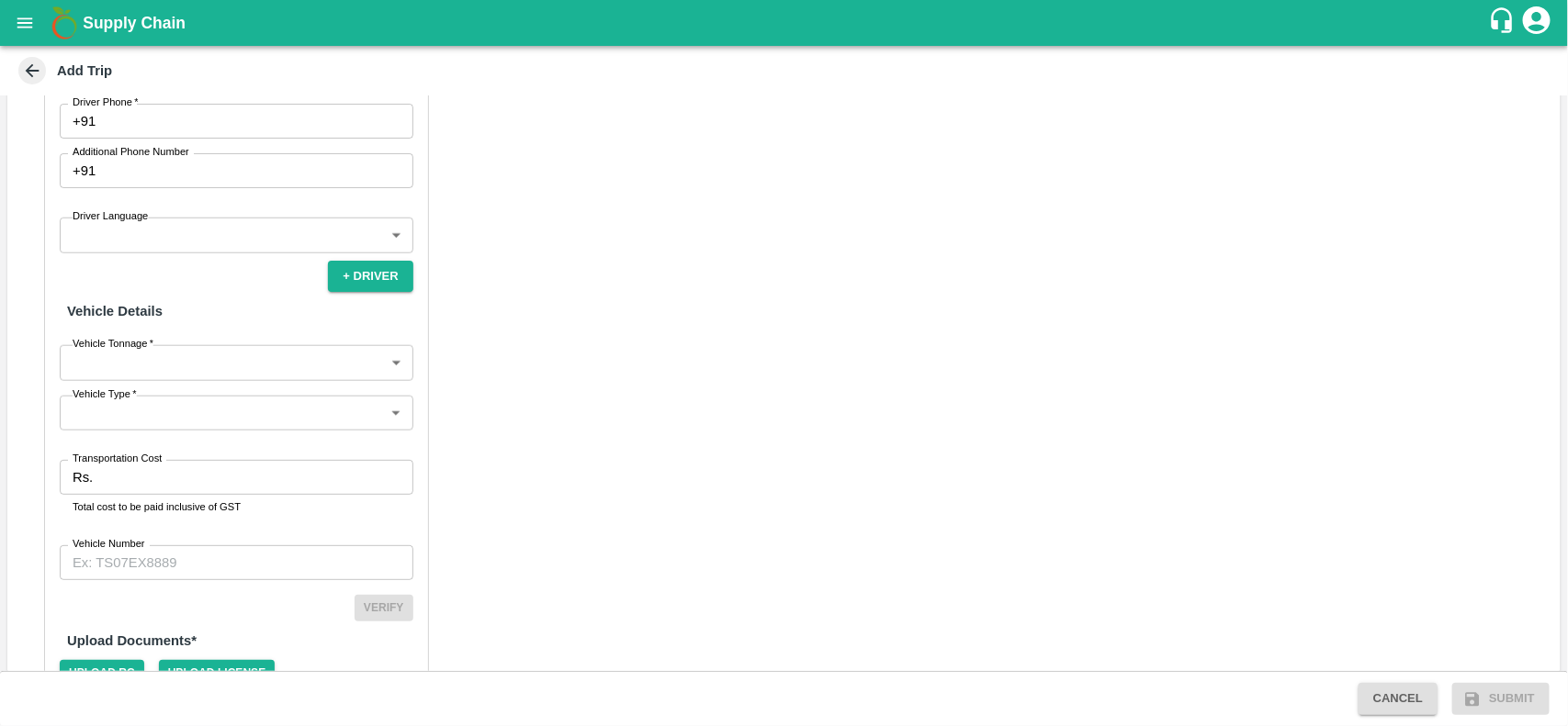
scroll to position [899, 0]
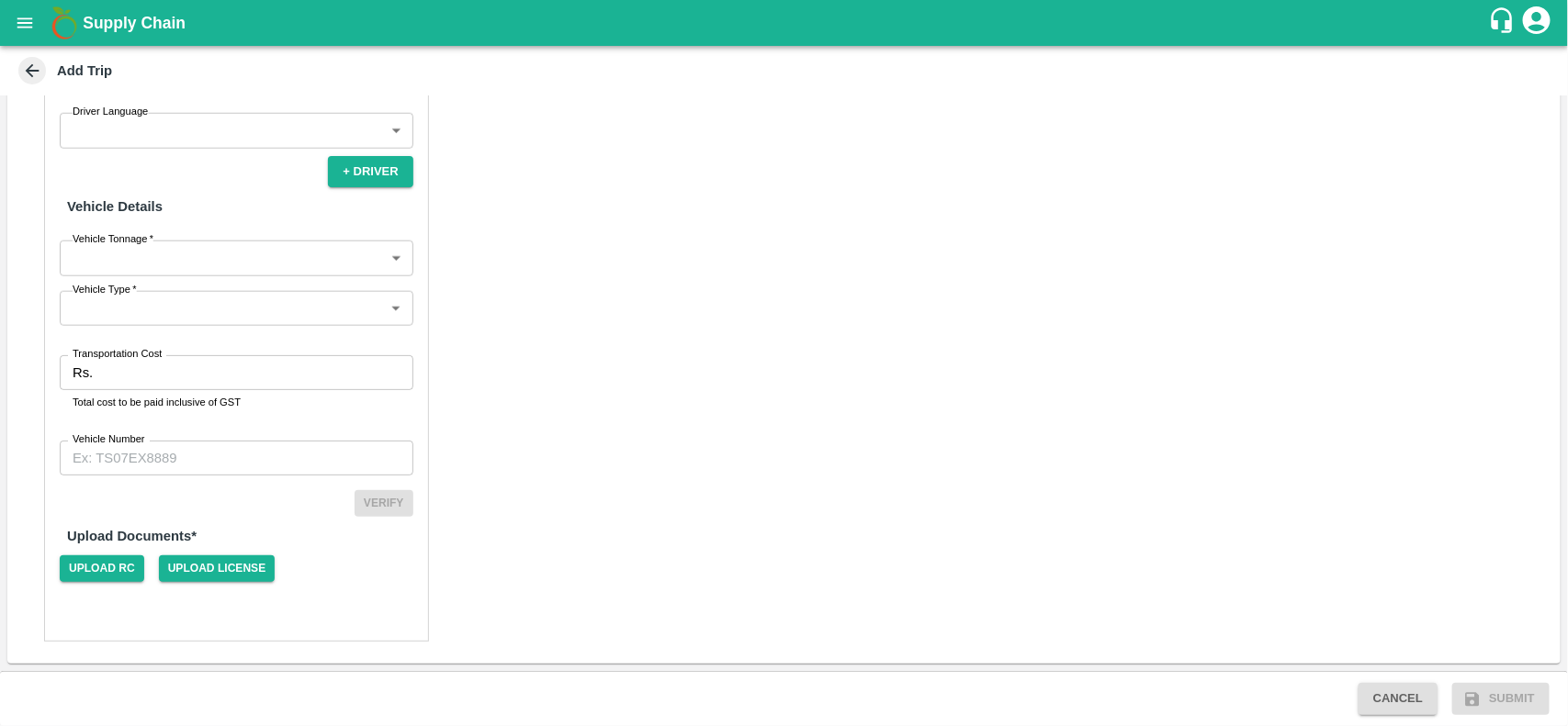
type input "[PERSON_NAME], Shimla-7973263154(Transporter, Other)"
